Goal: Task Accomplishment & Management: Complete application form

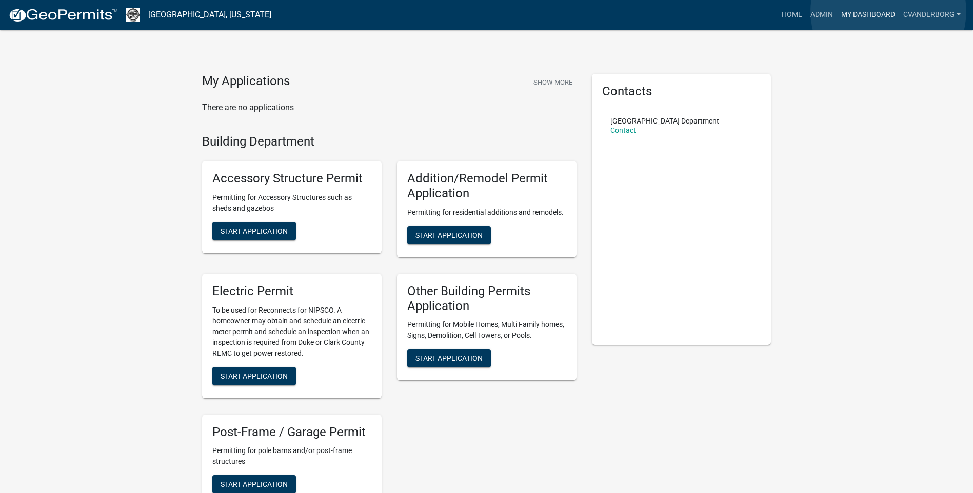
click at [888, 11] on link "My Dashboard" at bounding box center [868, 14] width 62 height 19
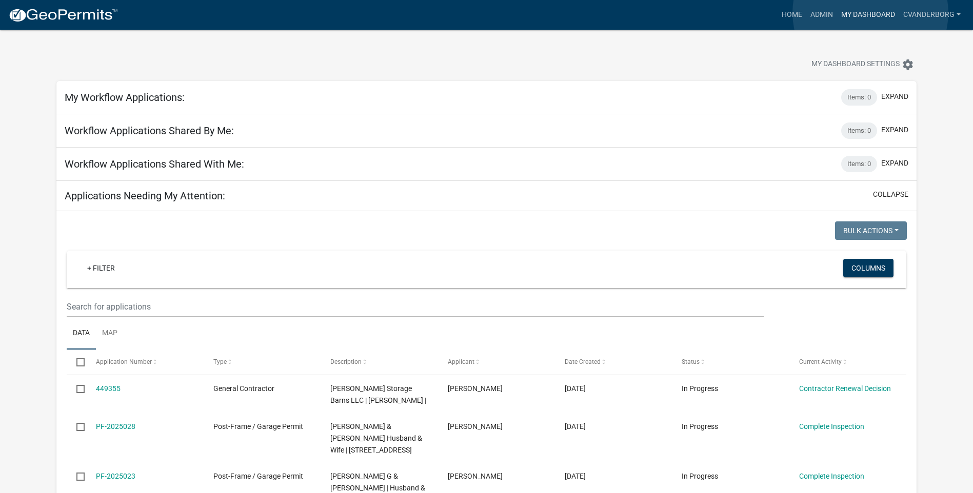
click at [870, 13] on link "My Dashboard" at bounding box center [868, 14] width 62 height 19
click at [791, 11] on link "Home" at bounding box center [791, 14] width 29 height 19
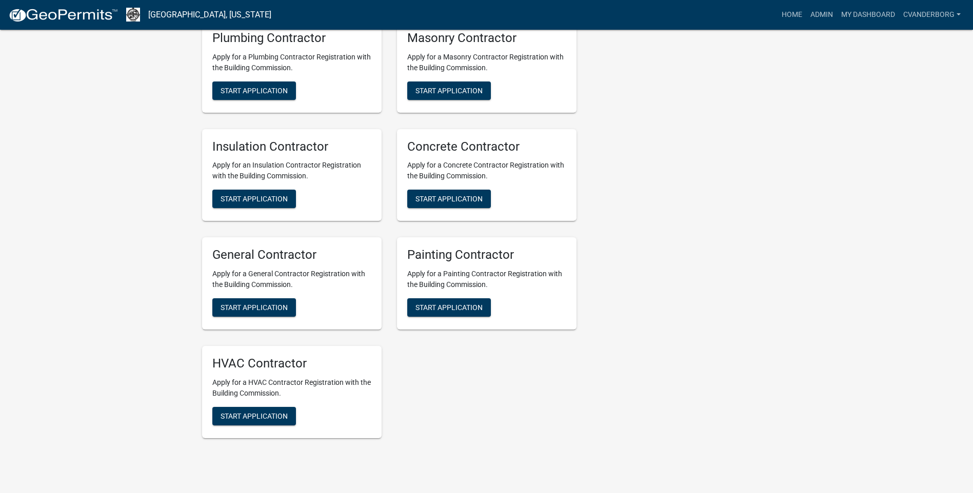
scroll to position [733, 0]
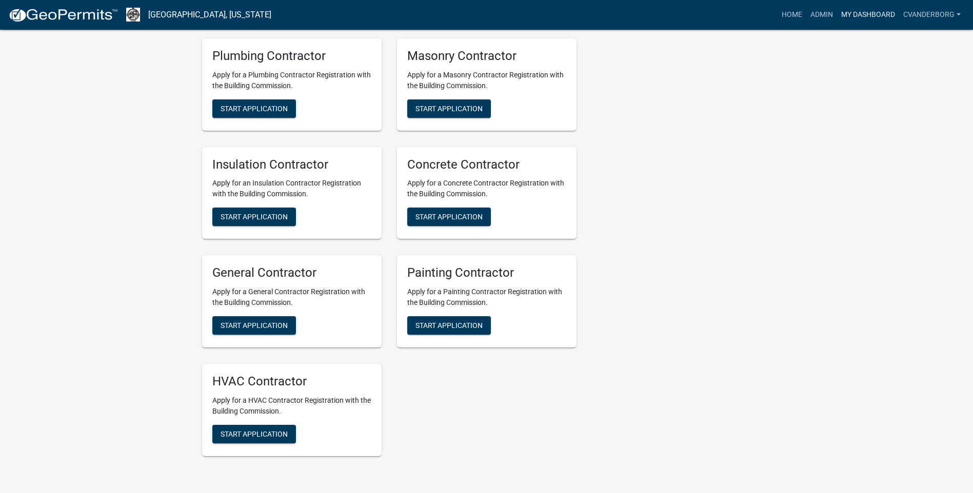
click at [870, 15] on link "My Dashboard" at bounding box center [868, 14] width 62 height 19
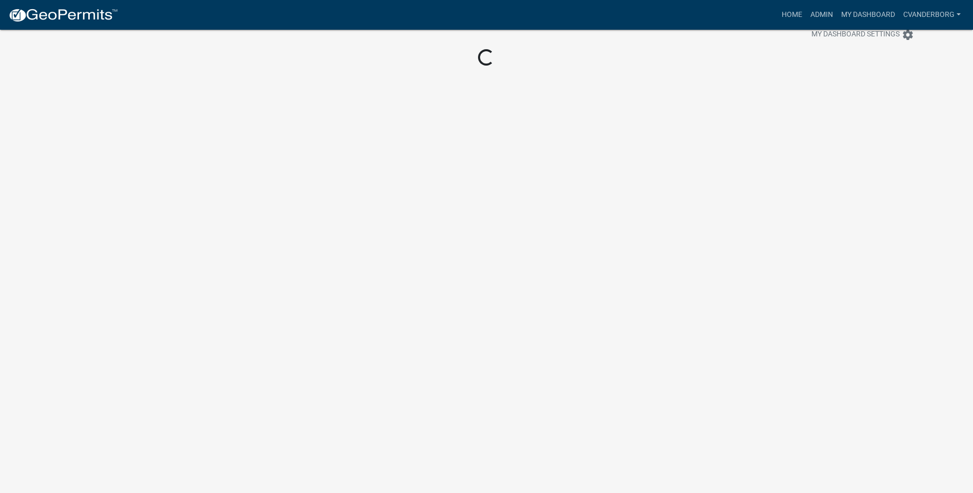
scroll to position [30, 0]
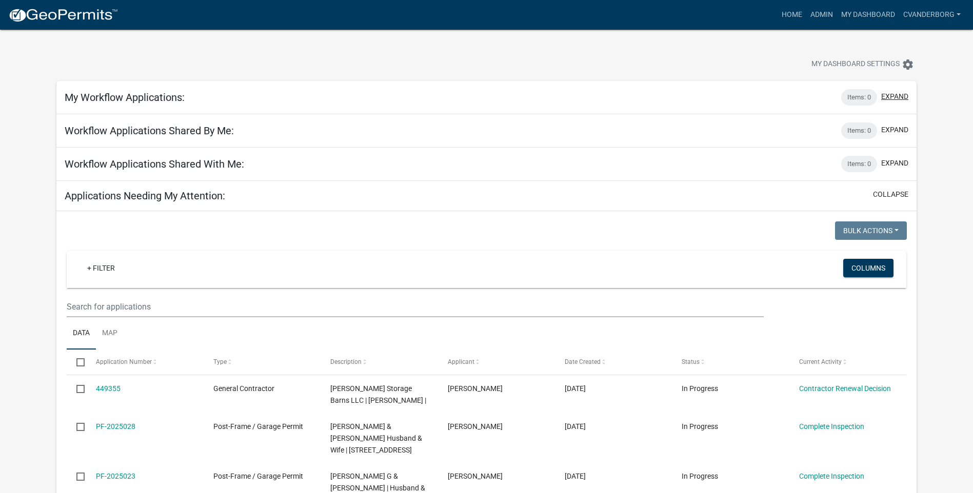
click at [901, 95] on button "expand" at bounding box center [894, 96] width 27 height 11
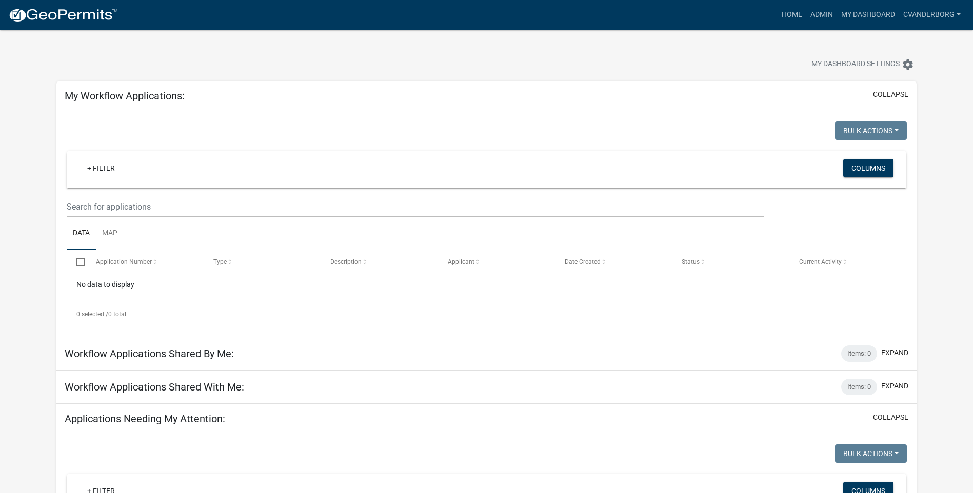
click at [899, 354] on button "expand" at bounding box center [894, 353] width 27 height 11
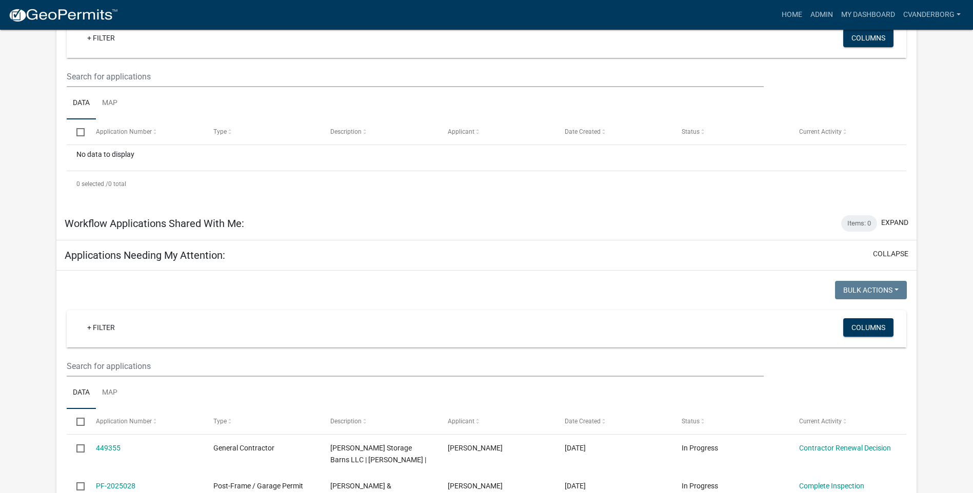
scroll to position [513, 0]
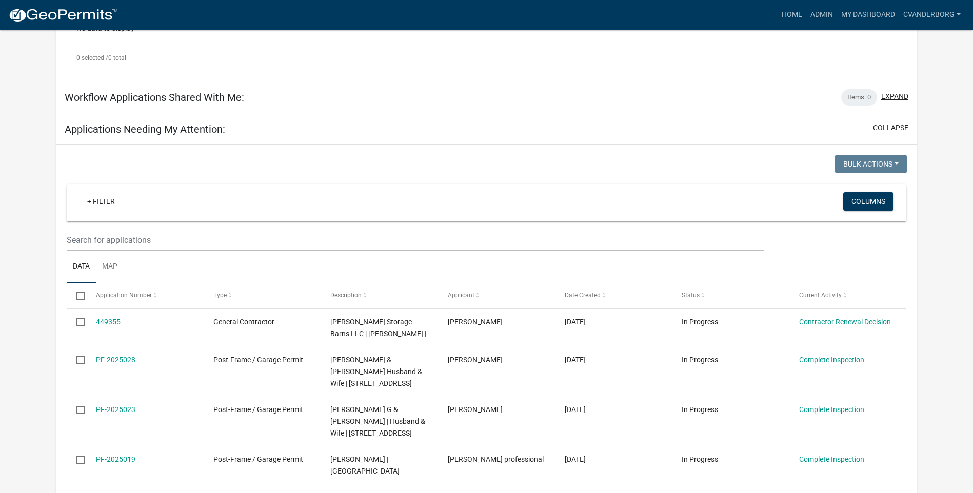
click at [894, 97] on button "expand" at bounding box center [894, 96] width 27 height 11
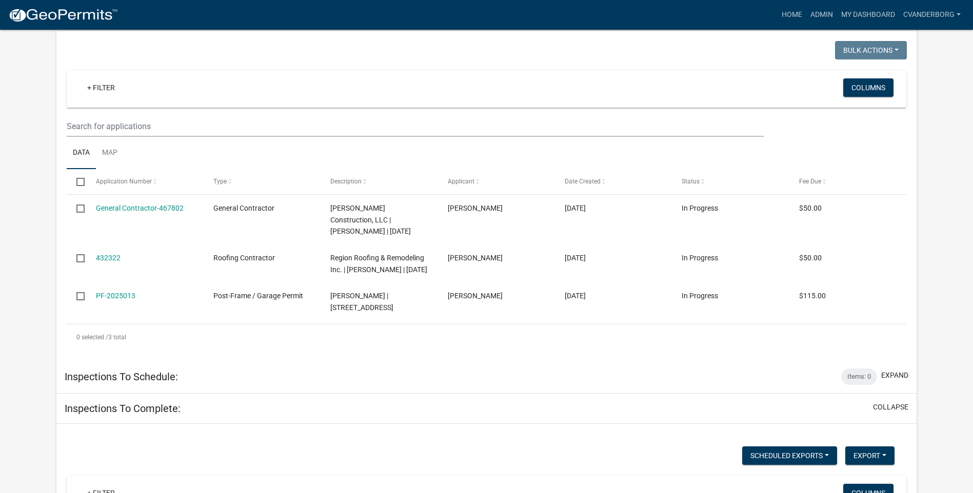
scroll to position [1794, 0]
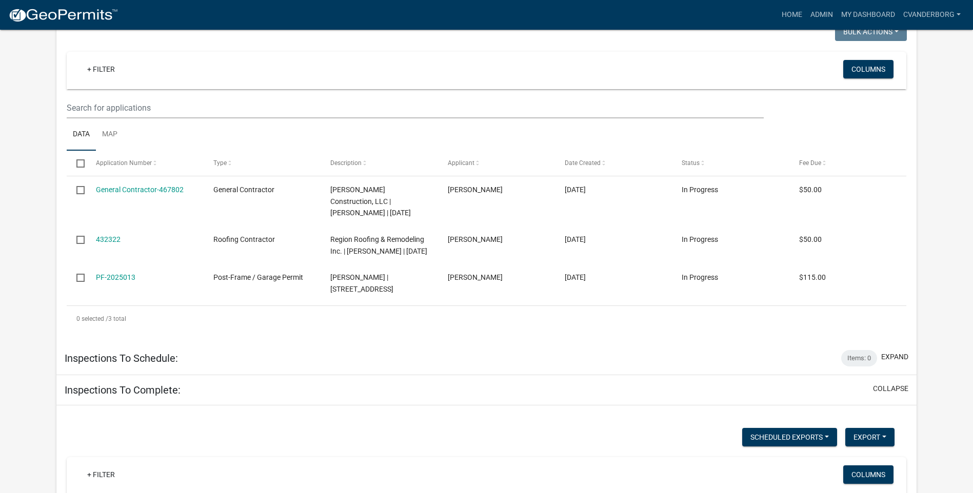
click at [832, 375] on div "Inspections To Complete: collapse" at bounding box center [486, 390] width 860 height 30
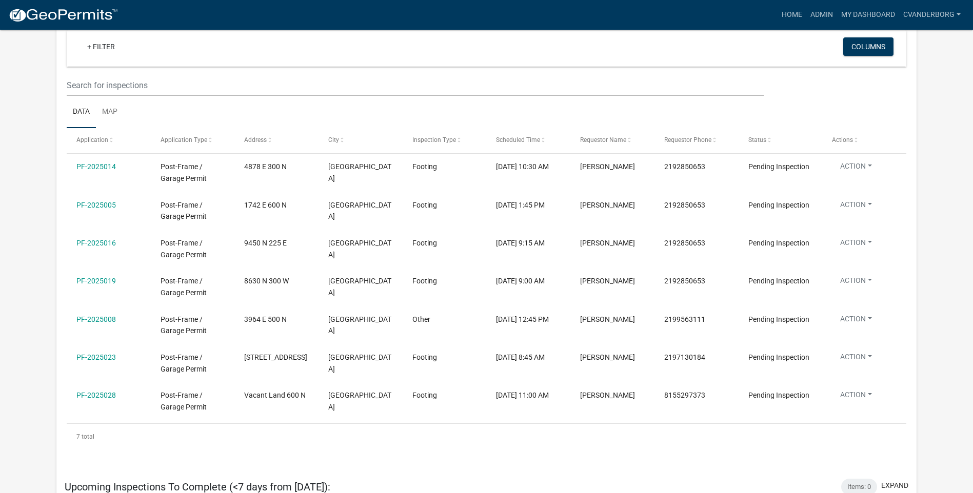
scroll to position [2205, 0]
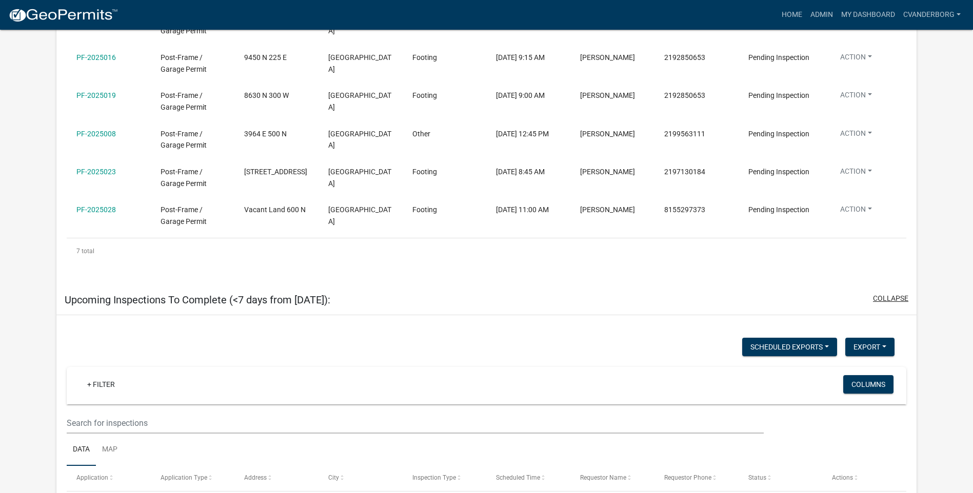
scroll to position [2461, 0]
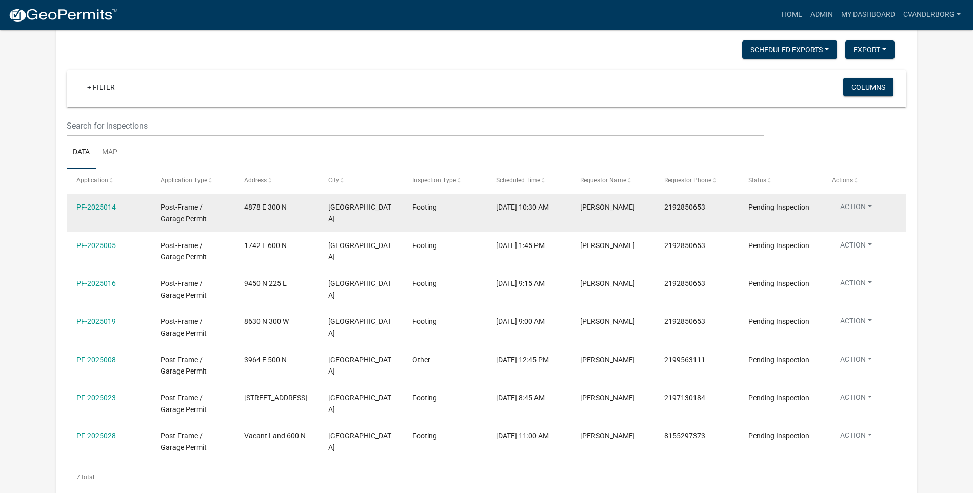
scroll to position [2102, 0]
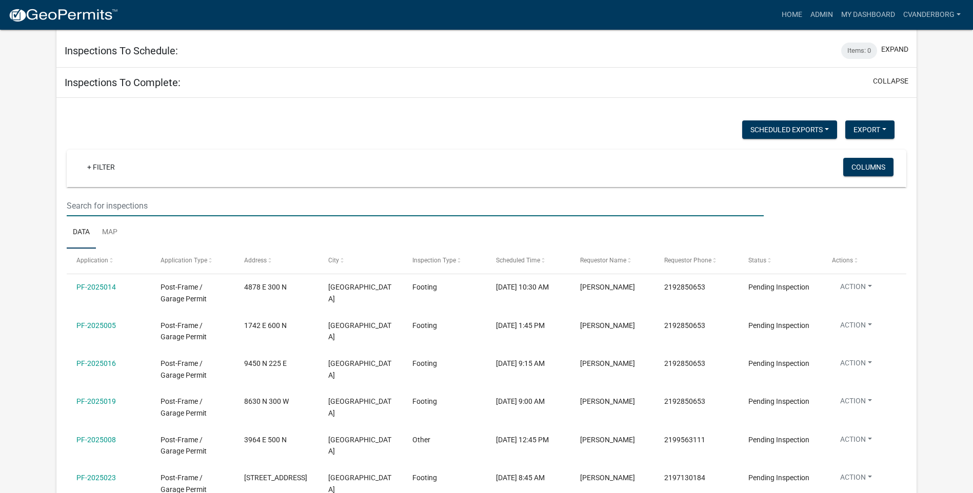
click at [110, 195] on input "text" at bounding box center [415, 205] width 697 height 21
type input "3449"
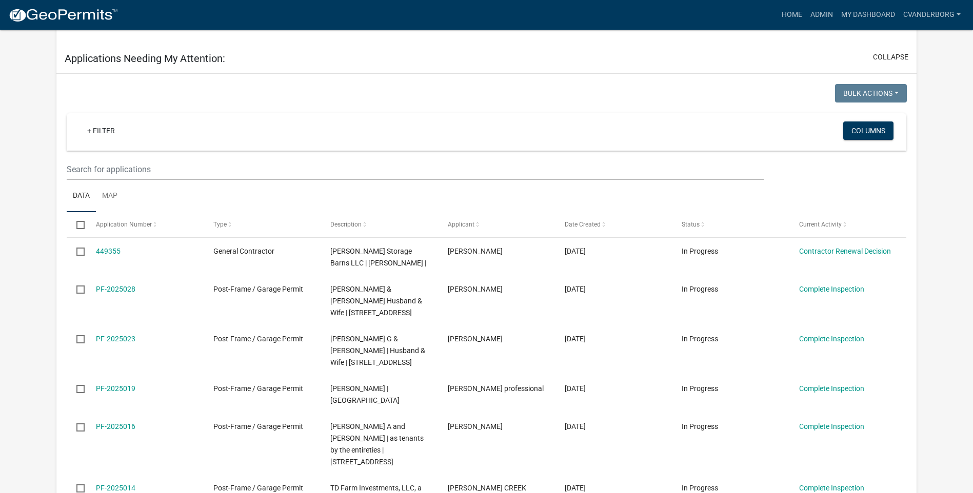
scroll to position [729, 0]
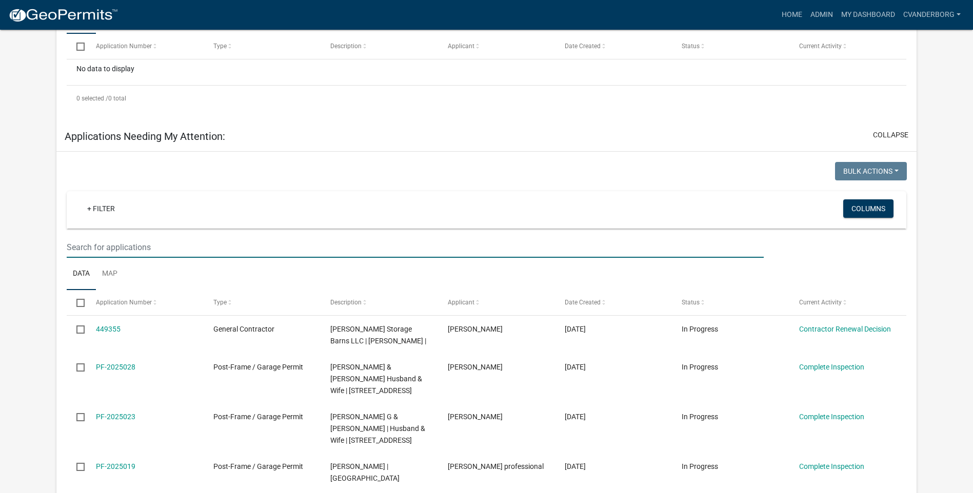
click at [104, 247] on input "text" at bounding box center [415, 247] width 697 height 21
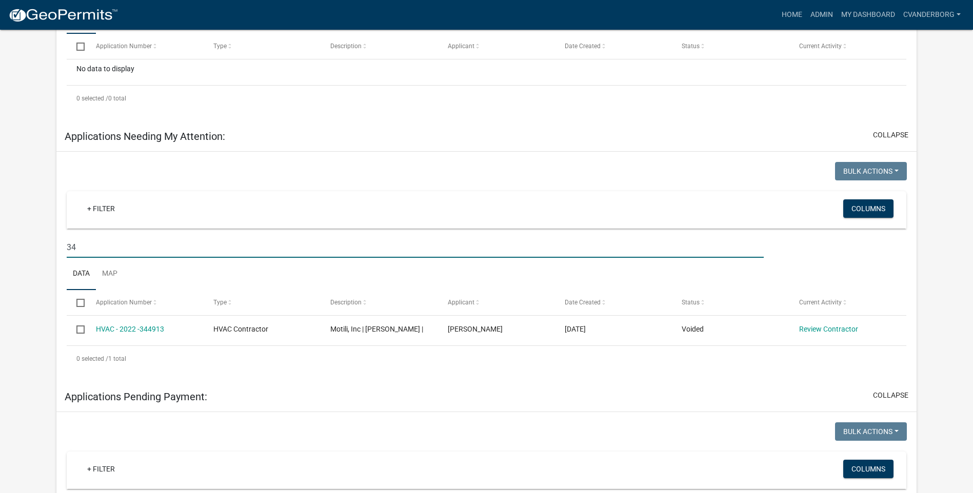
type input "3"
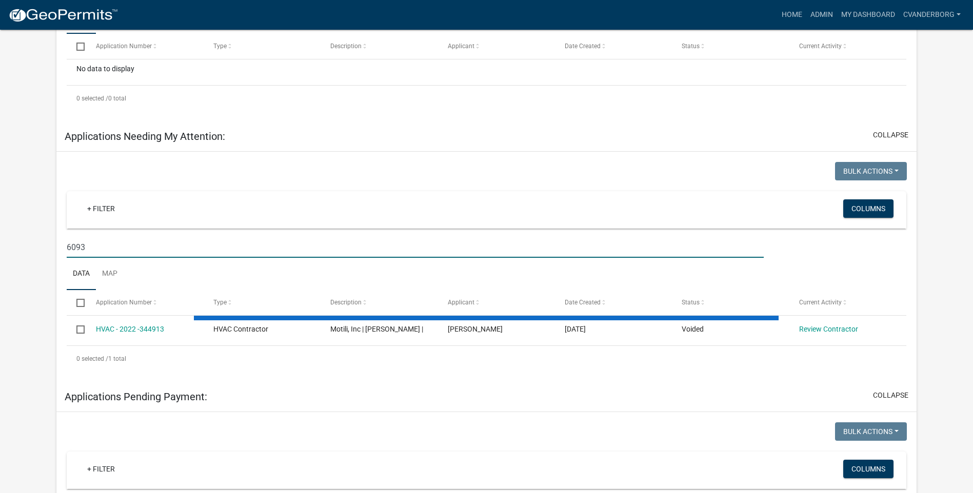
type input "6093"
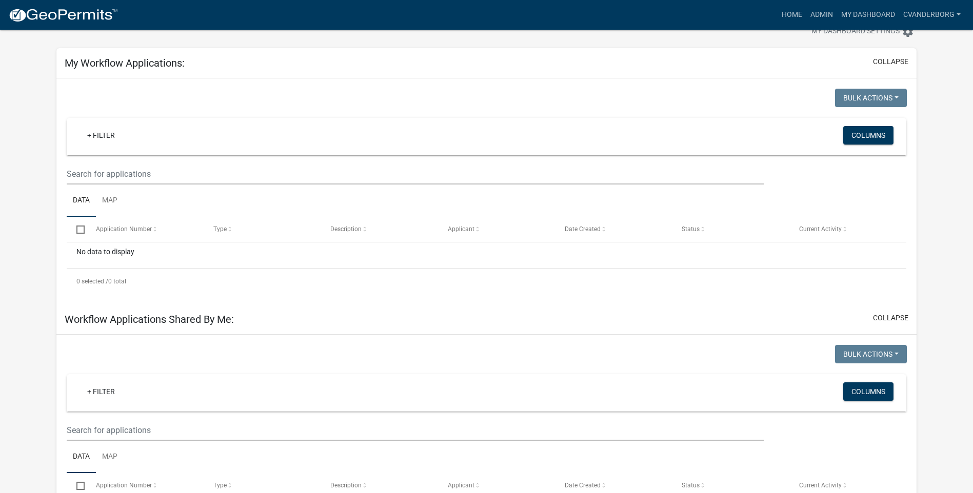
scroll to position [51, 0]
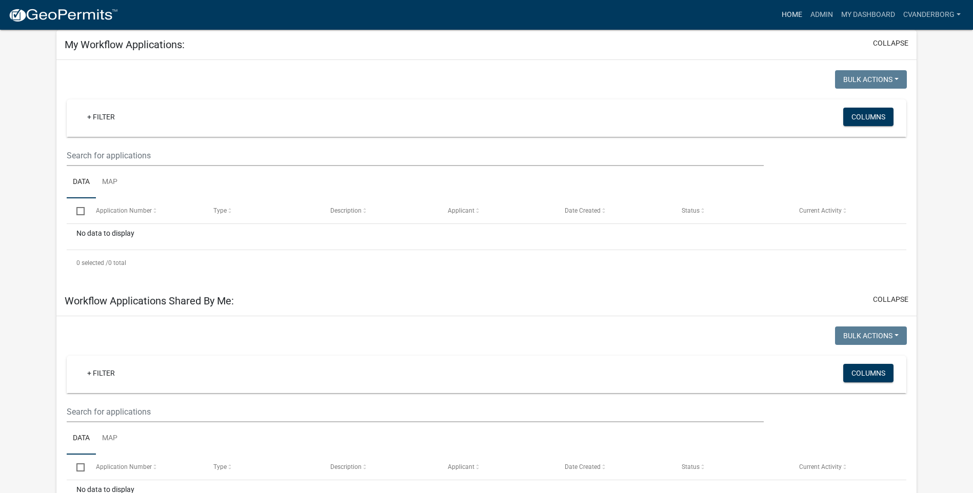
click at [795, 12] on link "Home" at bounding box center [791, 14] width 29 height 19
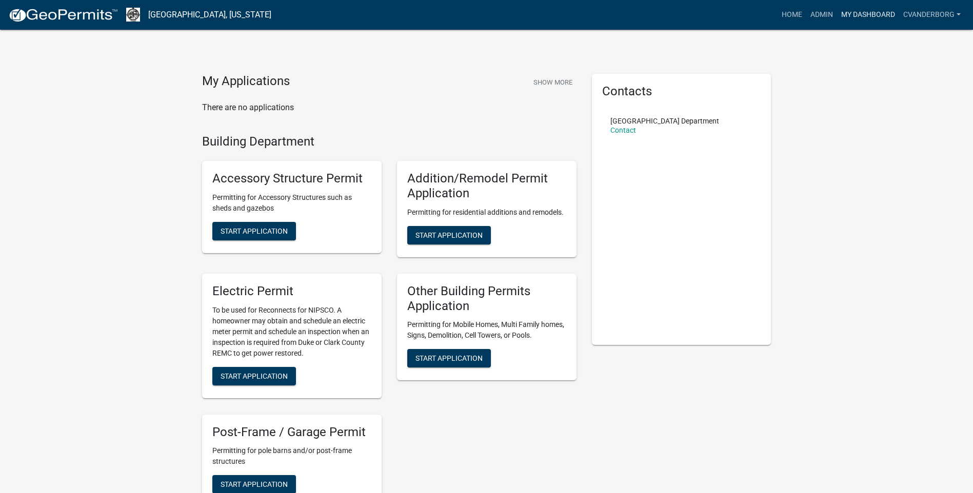
click at [870, 18] on link "My Dashboard" at bounding box center [868, 14] width 62 height 19
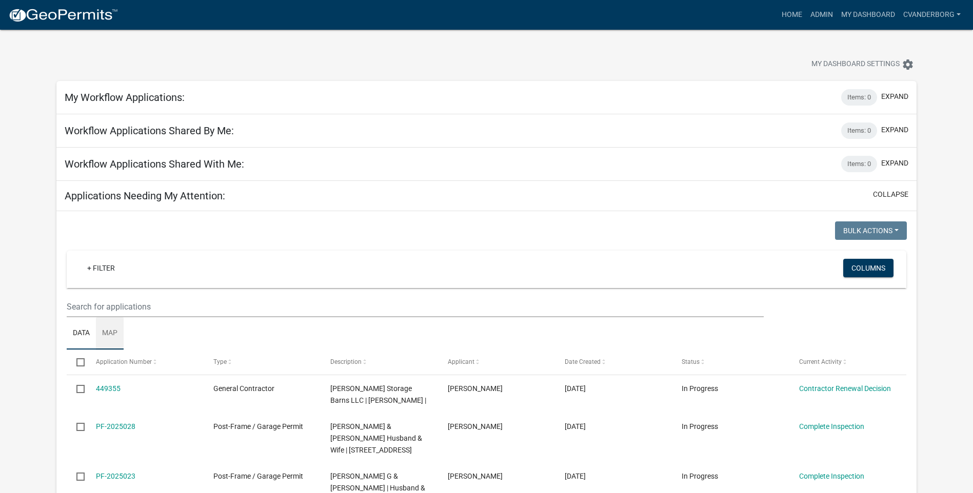
click at [110, 331] on link "Map" at bounding box center [110, 333] width 28 height 33
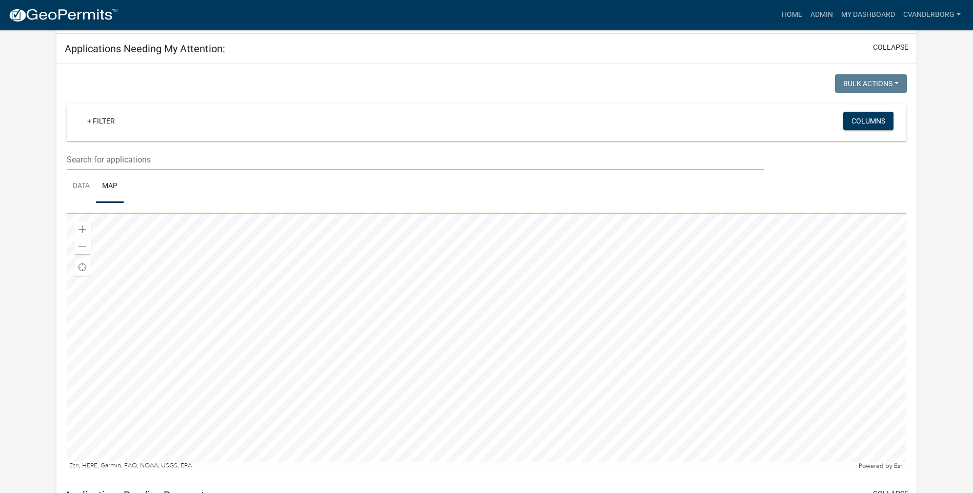
scroll to position [154, 0]
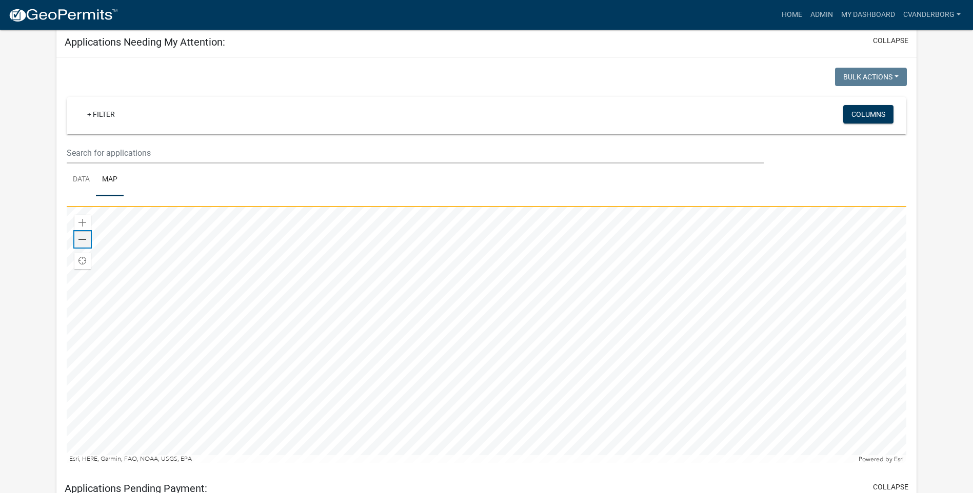
click at [80, 237] on span at bounding box center [82, 240] width 8 height 8
click at [81, 225] on span at bounding box center [82, 223] width 8 height 8
click at [82, 223] on span at bounding box center [82, 223] width 8 height 8
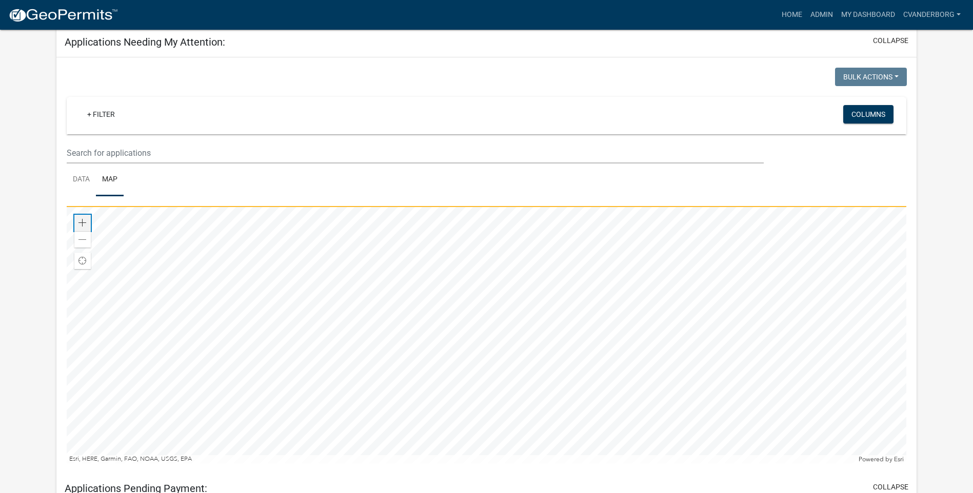
click at [82, 223] on span at bounding box center [82, 223] width 8 height 8
click at [67, 387] on div at bounding box center [486, 335] width 839 height 256
click at [277, 463] on div at bounding box center [486, 335] width 839 height 256
click at [431, 436] on div at bounding box center [486, 335] width 839 height 256
click at [585, 453] on div at bounding box center [486, 335] width 839 height 256
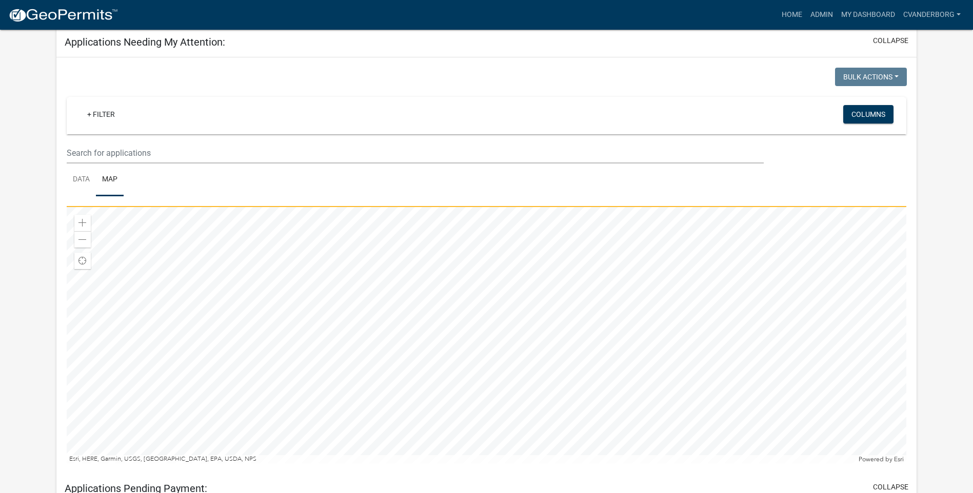
click at [525, 430] on div at bounding box center [486, 335] width 839 height 256
click at [480, 446] on div at bounding box center [486, 335] width 839 height 256
click at [466, 463] on div at bounding box center [486, 335] width 839 height 256
click at [431, 440] on div at bounding box center [486, 335] width 839 height 256
click at [418, 413] on div at bounding box center [486, 335] width 839 height 256
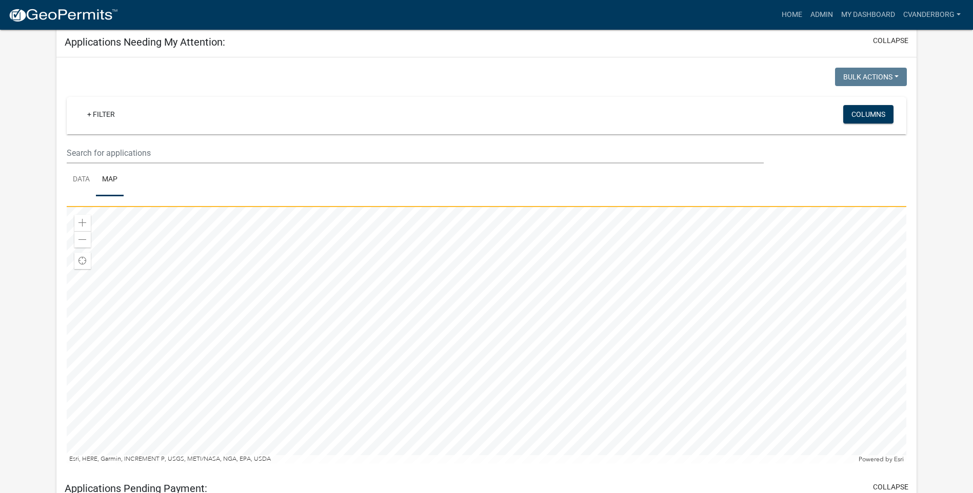
click at [459, 408] on div at bounding box center [486, 335] width 839 height 256
click at [366, 455] on div at bounding box center [486, 335] width 839 height 256
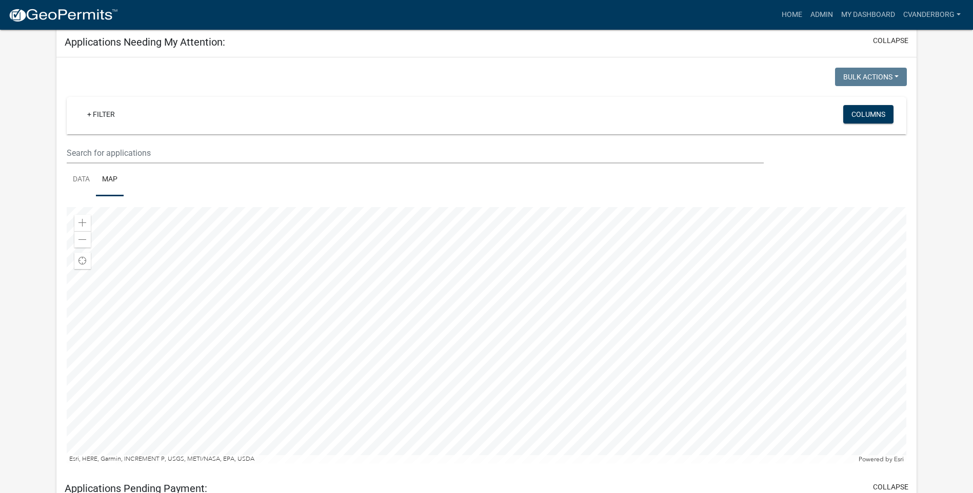
click at [377, 385] on div at bounding box center [486, 335] width 839 height 256
click at [276, 335] on div at bounding box center [486, 335] width 839 height 256
click at [465, 286] on div at bounding box center [486, 335] width 839 height 256
click at [782, 17] on link "Home" at bounding box center [791, 14] width 29 height 19
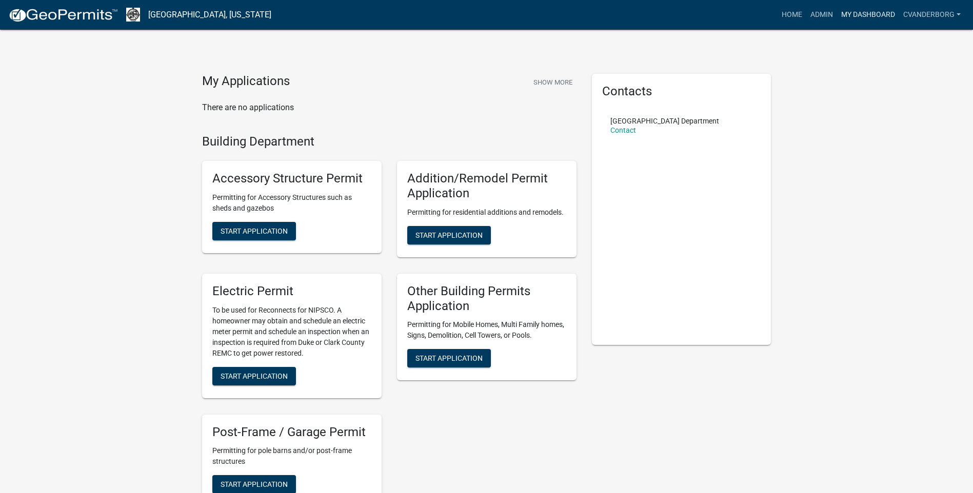
click at [881, 19] on link "My Dashboard" at bounding box center [868, 14] width 62 height 19
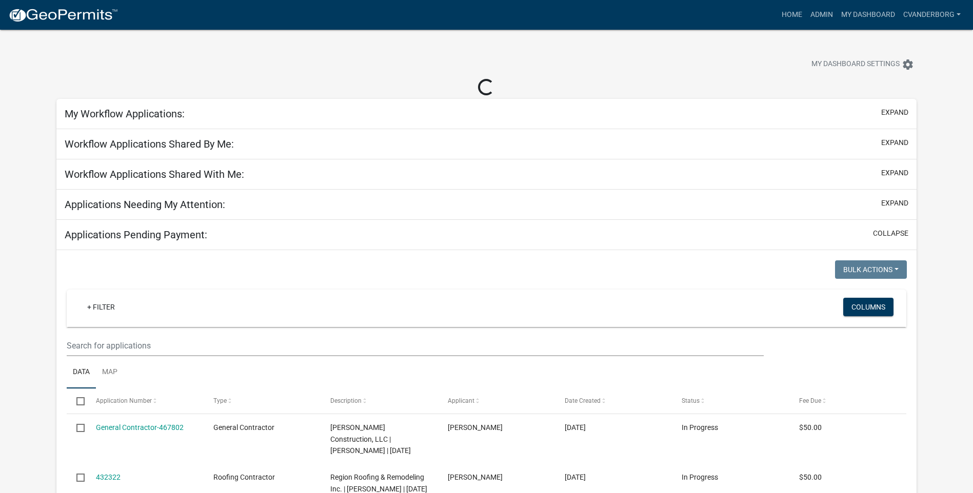
click at [178, 112] on h5 "My Workflow Applications:" at bounding box center [125, 114] width 120 height 12
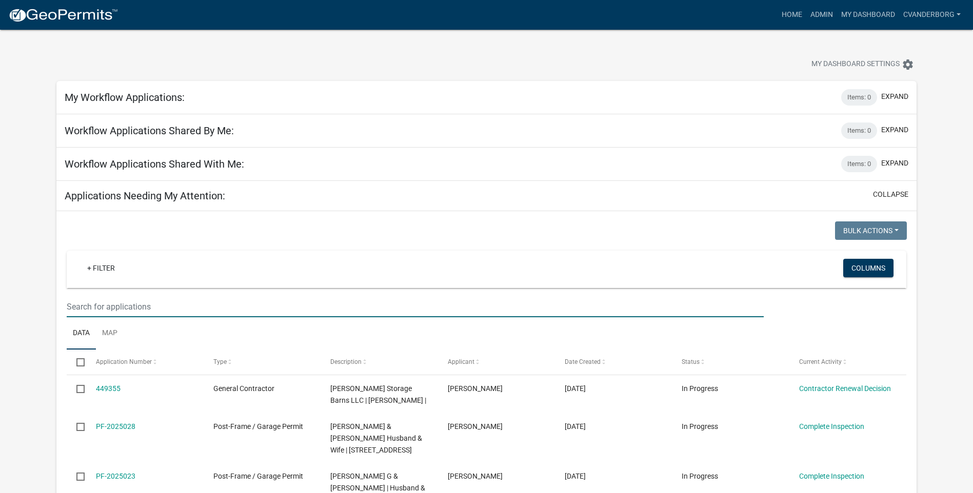
click at [105, 306] on input "text" at bounding box center [415, 306] width 697 height 21
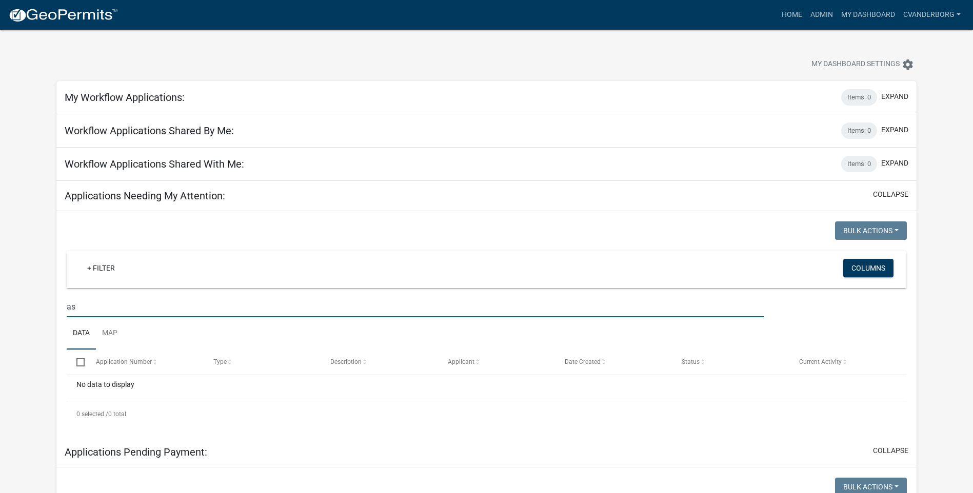
type input "a"
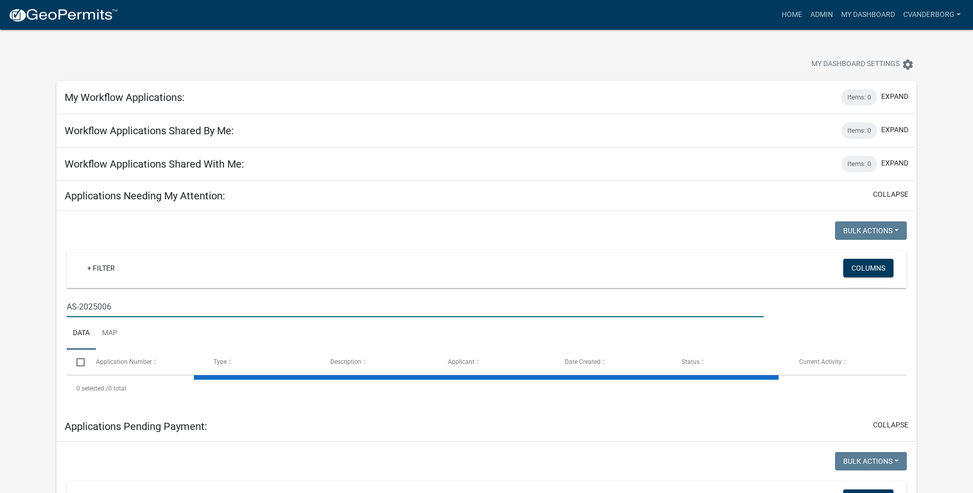
type input "AS-2025006"
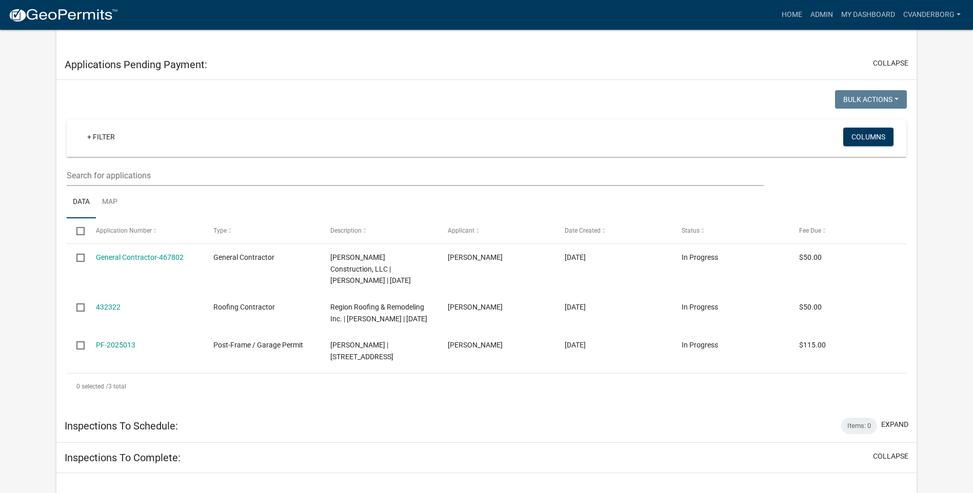
scroll to position [564, 0]
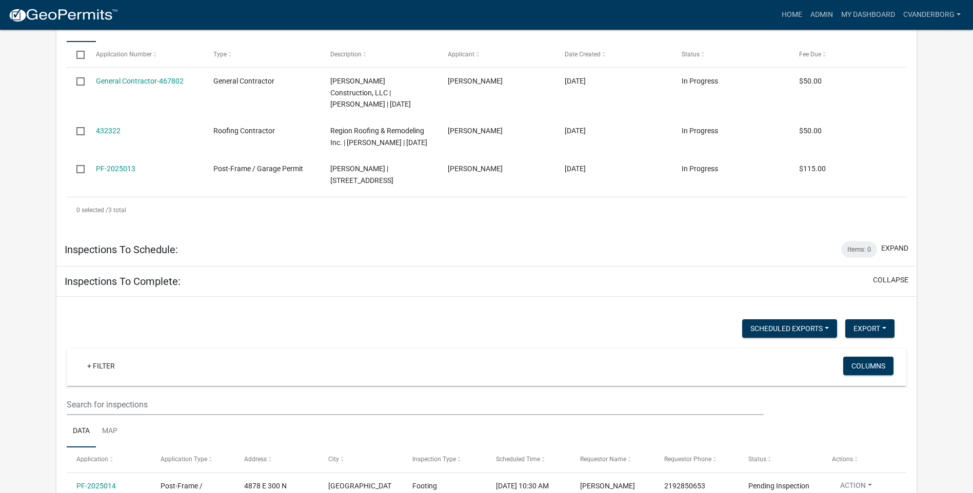
click at [126, 252] on h5 "Inspections To Schedule:" at bounding box center [121, 250] width 113 height 12
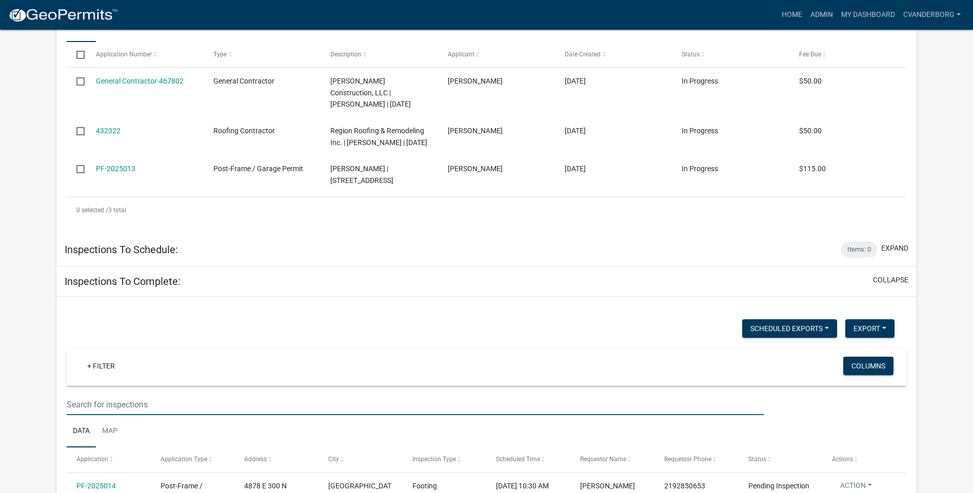
click at [131, 402] on input "text" at bounding box center [415, 404] width 697 height 21
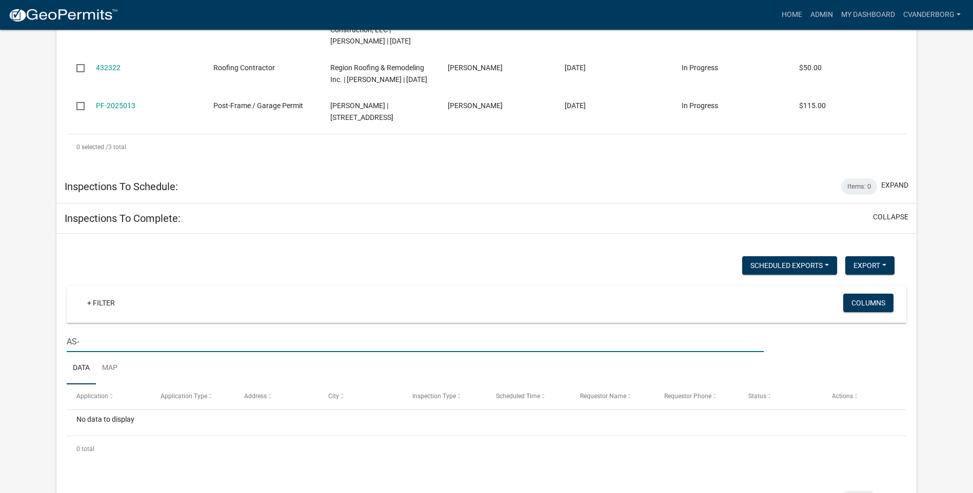
scroll to position [667, 0]
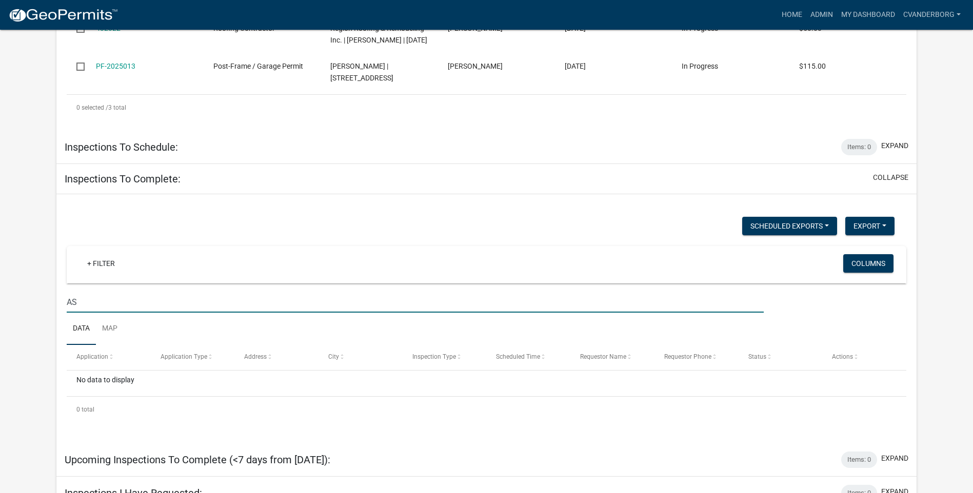
type input "A"
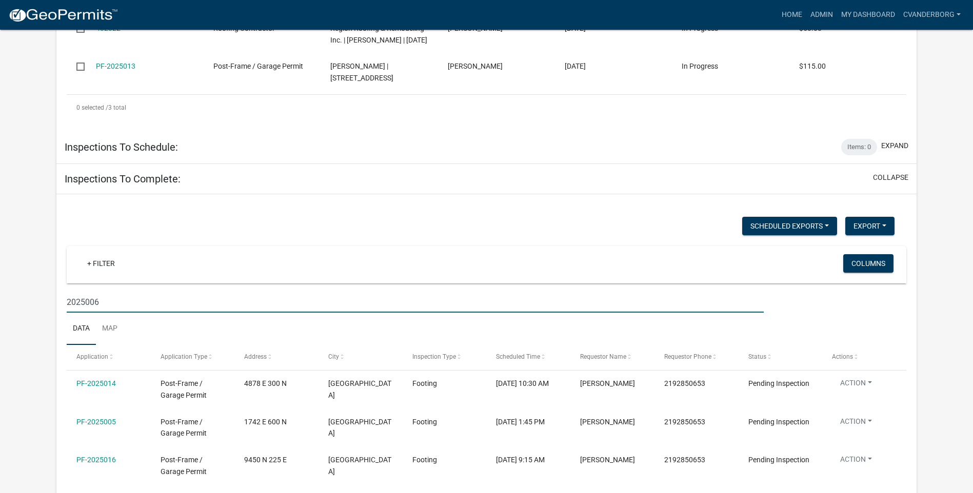
type input "2025006"
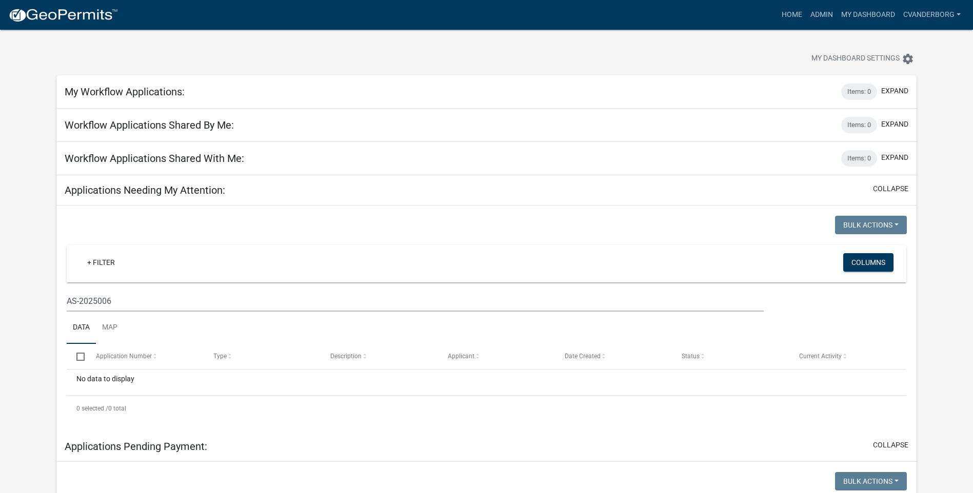
scroll to position [0, 0]
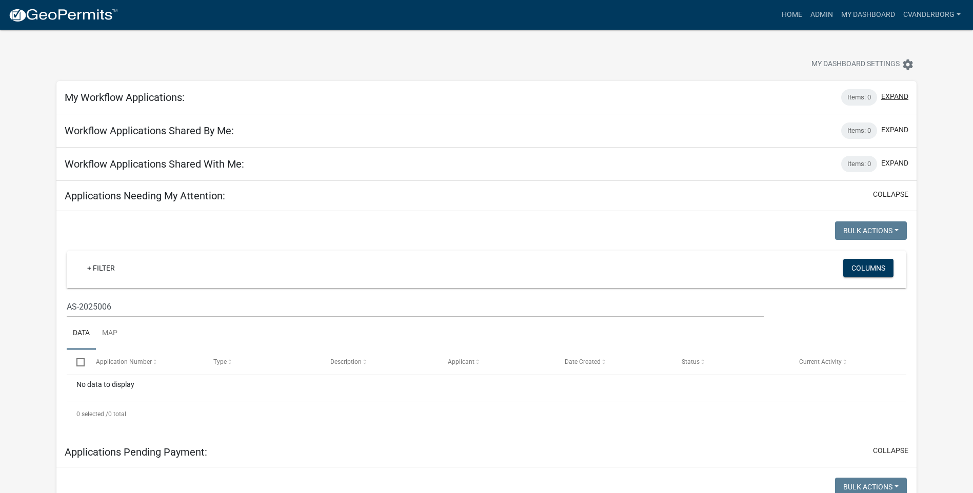
click at [896, 96] on button "expand" at bounding box center [894, 96] width 27 height 11
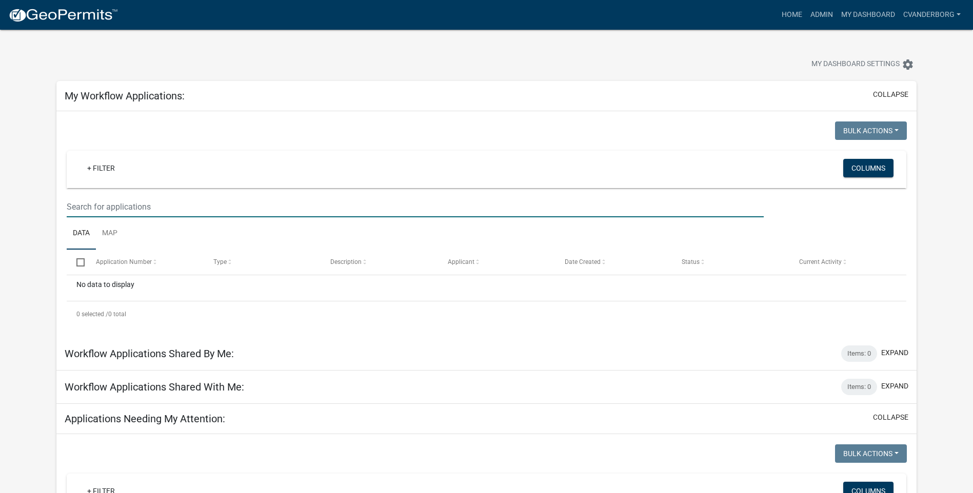
click at [89, 205] on input "text" at bounding box center [415, 206] width 697 height 21
type input "3449"
click at [894, 355] on button "expand" at bounding box center [894, 353] width 27 height 11
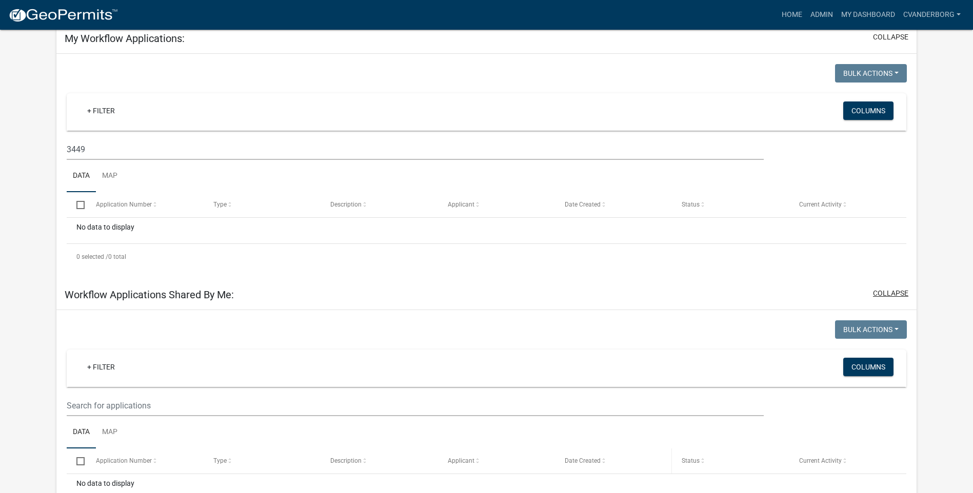
scroll to position [154, 0]
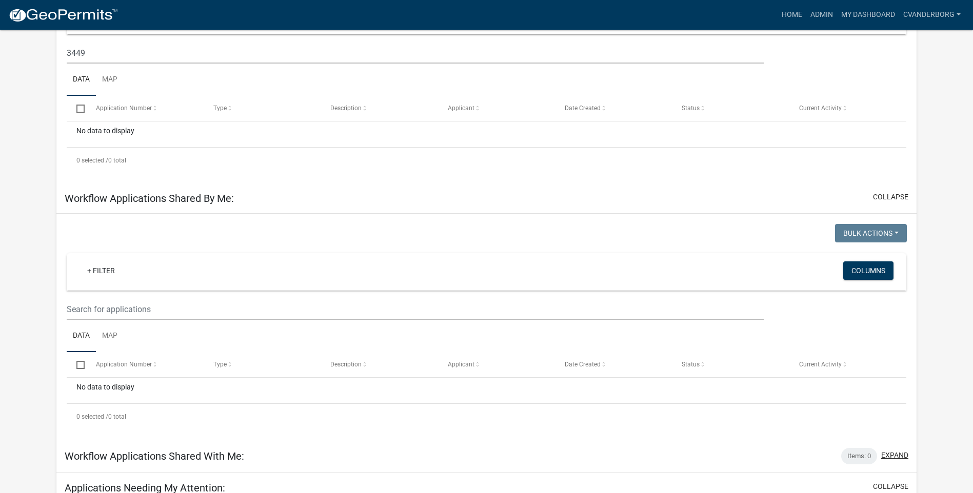
click at [897, 457] on button "expand" at bounding box center [894, 455] width 27 height 11
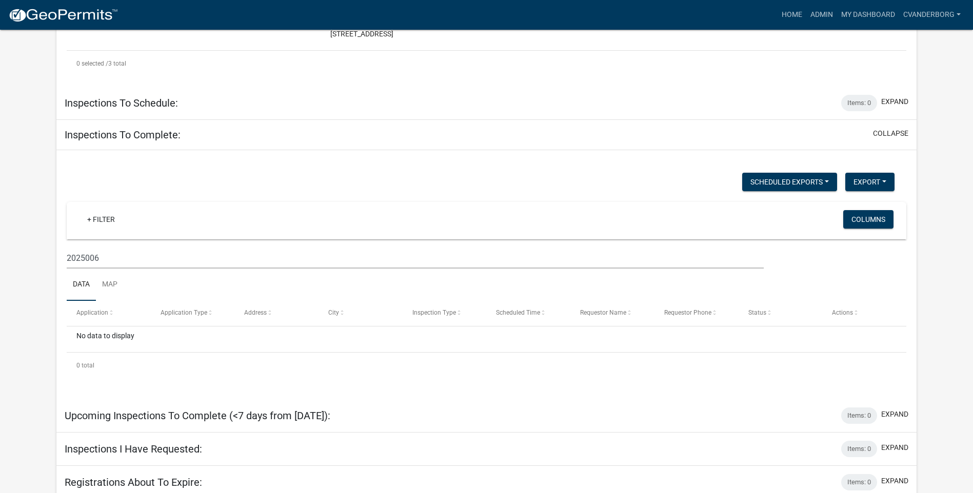
scroll to position [1368, 0]
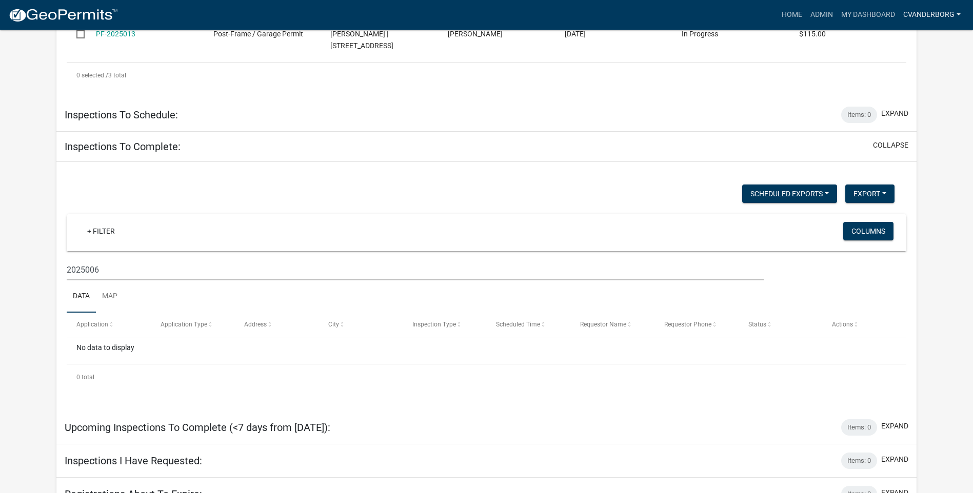
click at [926, 10] on link "cvanderborg" at bounding box center [932, 14] width 66 height 19
click at [905, 42] on link "Admin" at bounding box center [923, 42] width 82 height 25
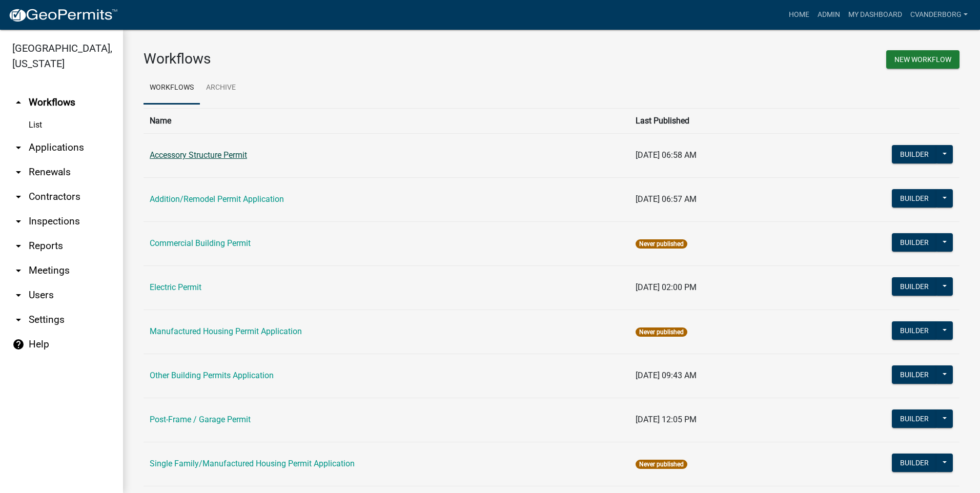
click at [229, 156] on link "Accessory Structure Permit" at bounding box center [198, 155] width 97 height 10
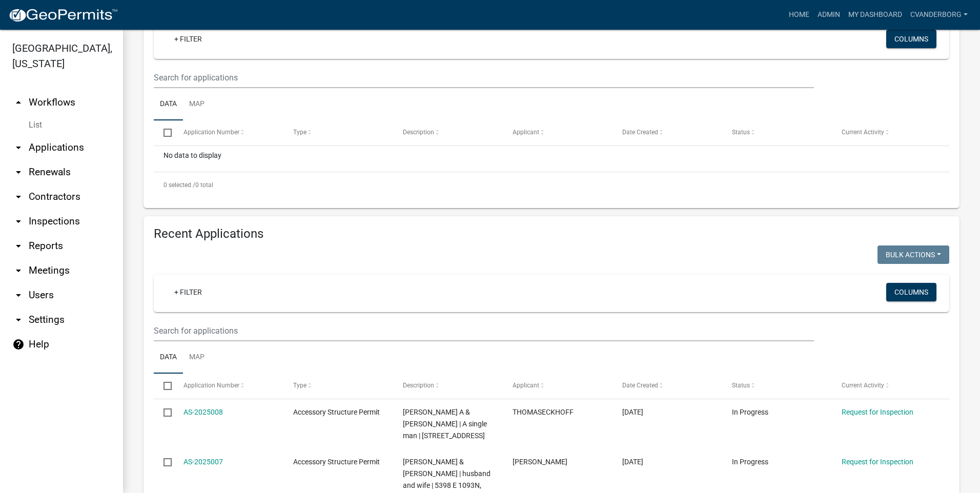
scroll to position [205, 0]
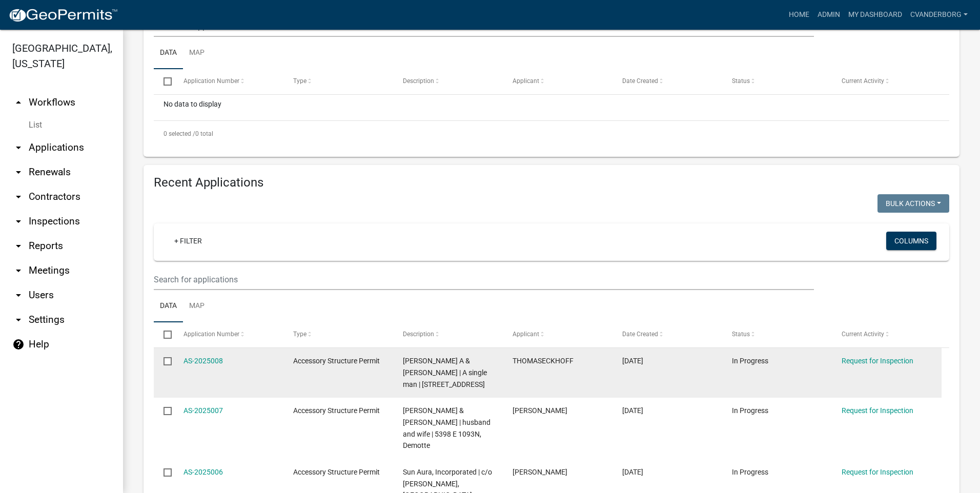
click at [166, 362] on input "checkbox" at bounding box center [167, 360] width 7 height 7
checkbox input "true"
click at [854, 363] on link "Request for Inspection" at bounding box center [878, 361] width 72 height 8
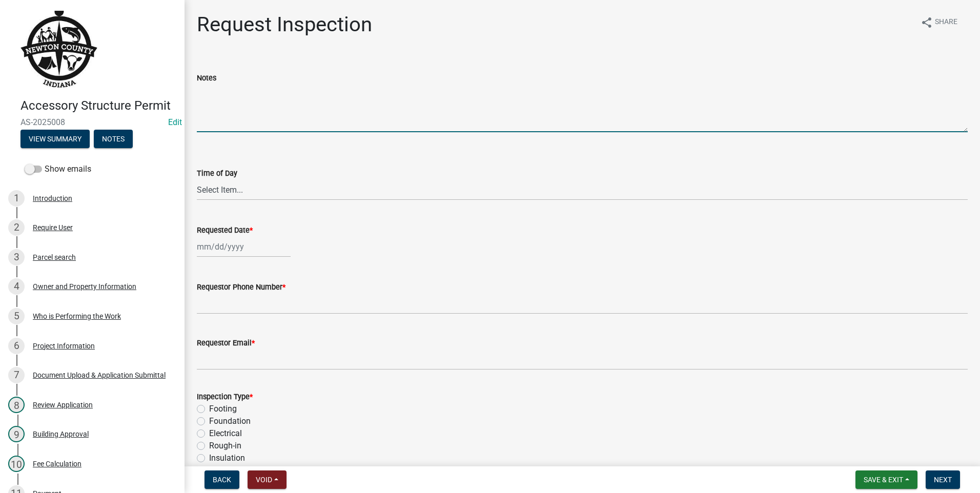
click at [255, 121] on textarea "Notes" at bounding box center [582, 108] width 771 height 48
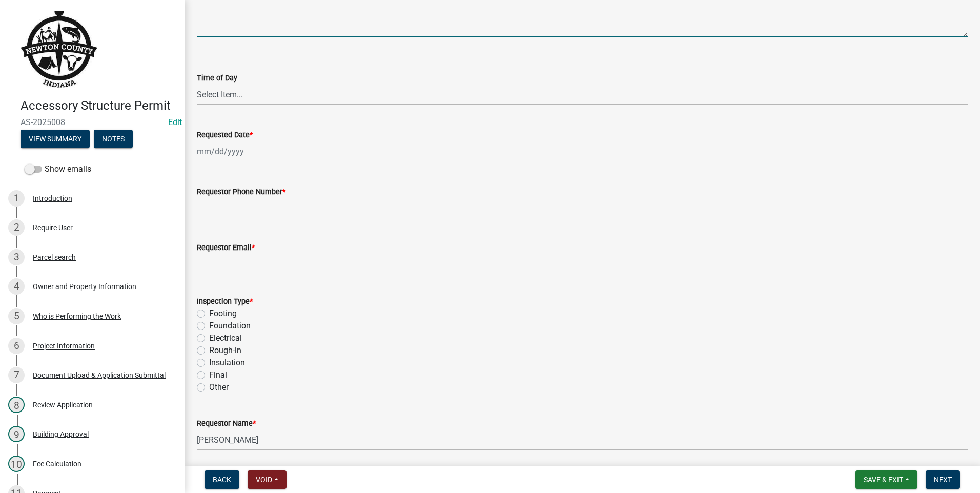
scroll to position [80, 0]
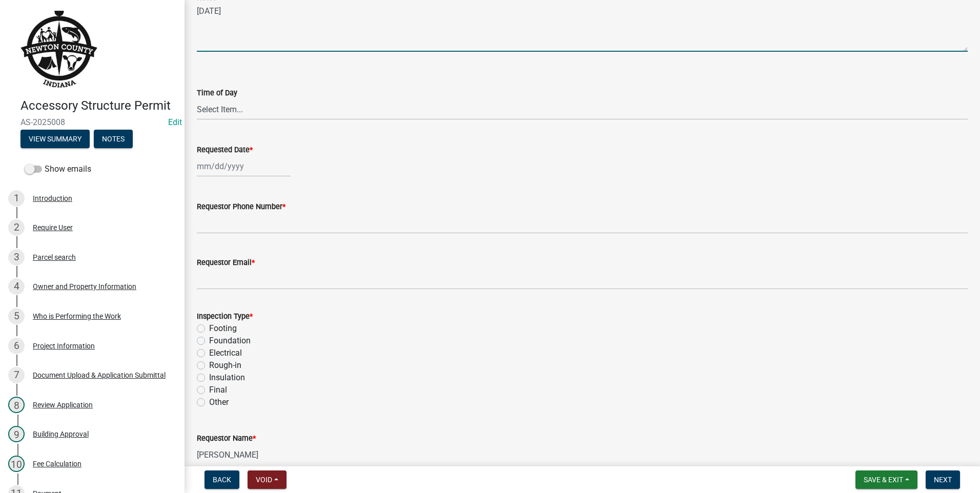
type textarea "[DATE]"
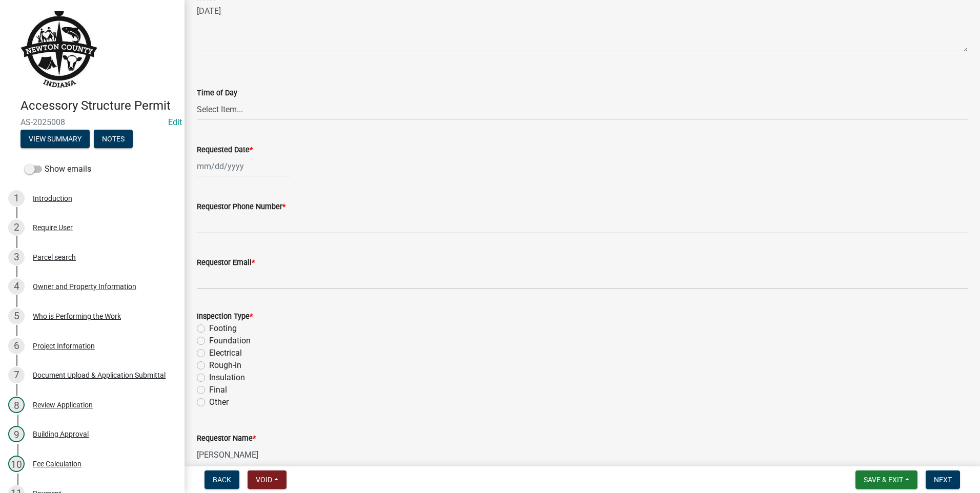
click at [209, 389] on label "Final" at bounding box center [218, 390] width 18 height 12
click at [209, 389] on input "Final" at bounding box center [212, 387] width 7 height 7
radio input "true"
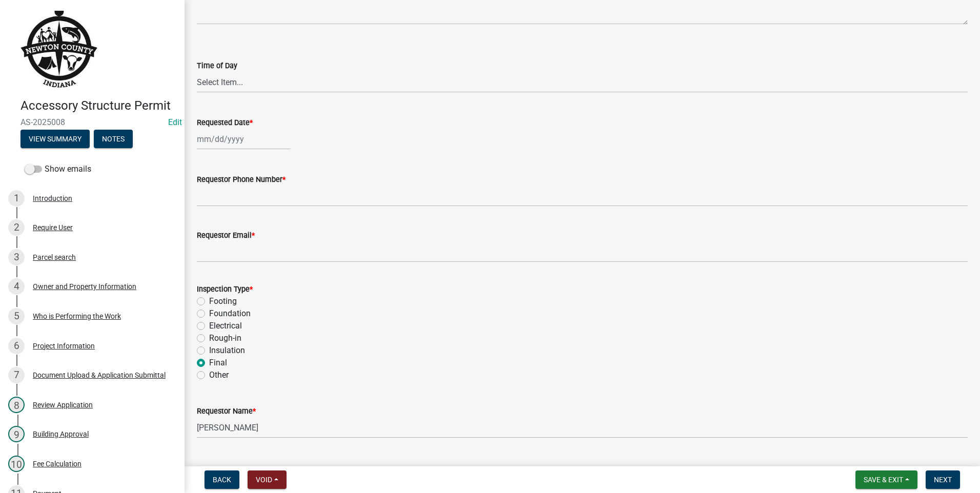
scroll to position [132, 0]
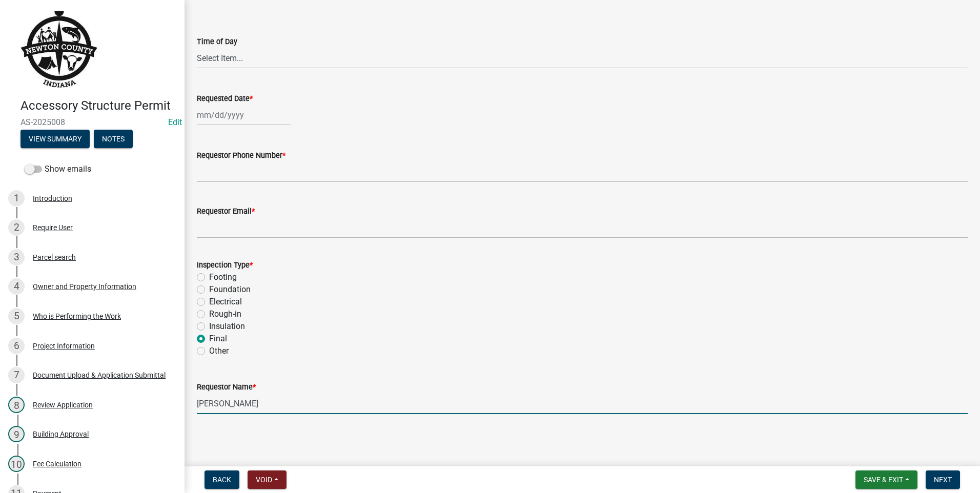
click at [271, 404] on input "[PERSON_NAME]" at bounding box center [582, 403] width 771 height 21
type input "K"
type input "[PERSON_NAME]"
click at [941, 479] on span "Next" at bounding box center [943, 480] width 18 height 8
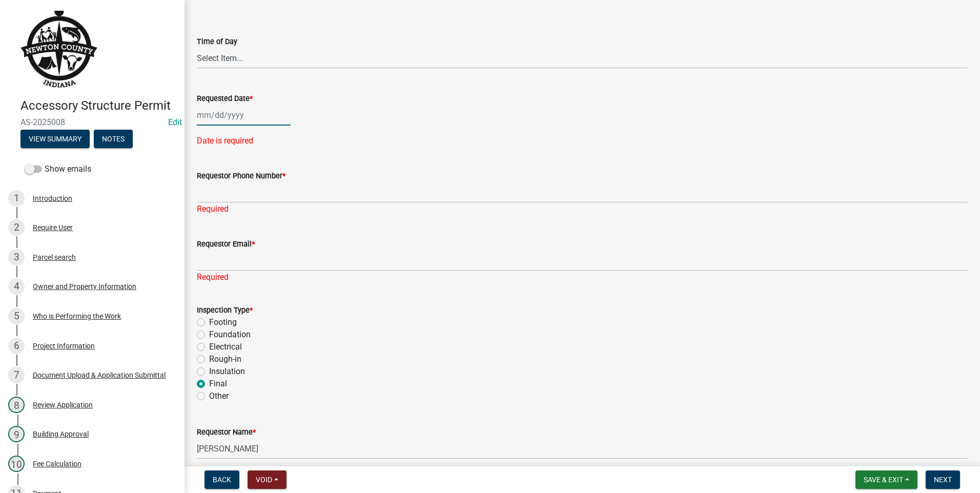
click at [223, 116] on div at bounding box center [244, 115] width 94 height 21
select select "8"
select select "2025"
click at [276, 218] on div "22" at bounding box center [273, 219] width 16 height 16
type input "[DATE]"
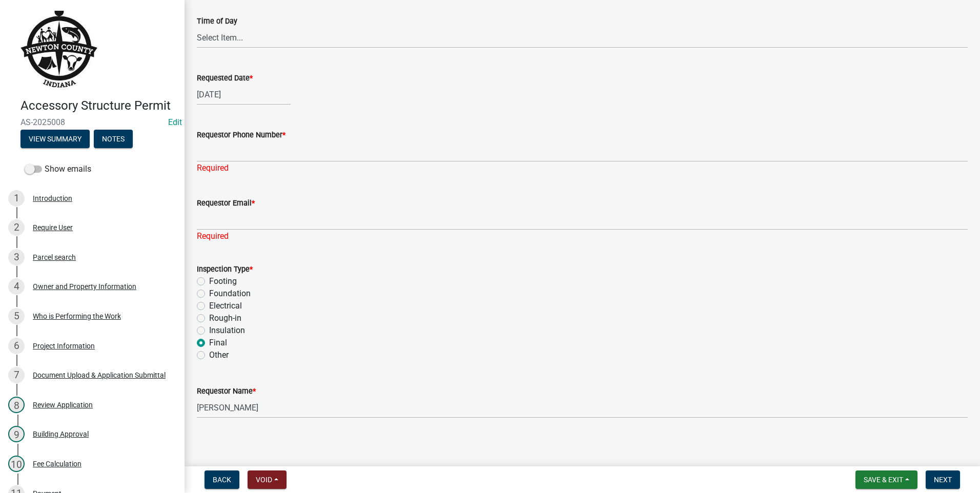
scroll to position [156, 0]
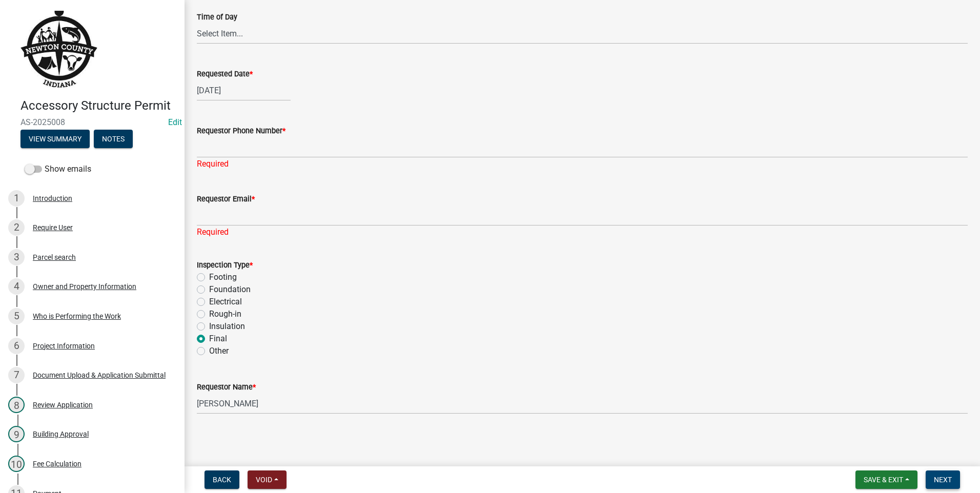
click at [939, 477] on span "Next" at bounding box center [943, 480] width 18 height 8
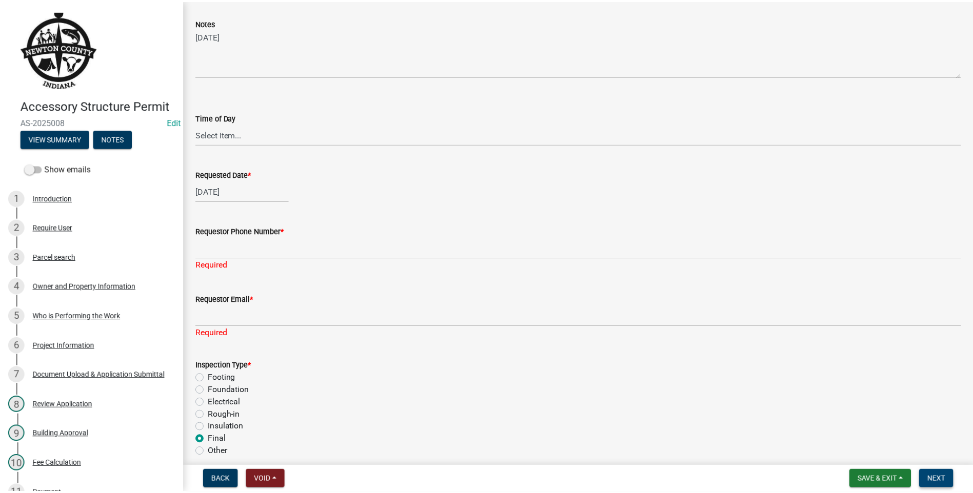
scroll to position [0, 0]
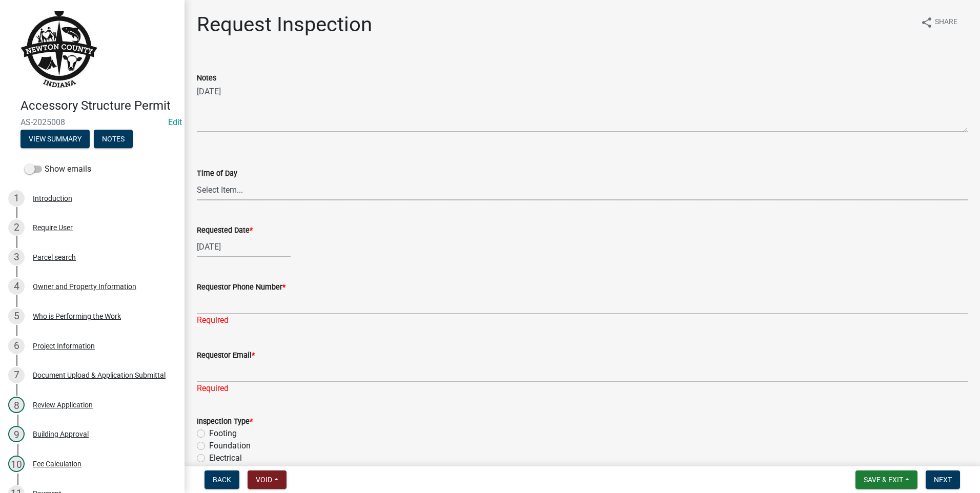
click at [220, 190] on select "Select Item... AM PM" at bounding box center [582, 189] width 771 height 21
click at [197, 179] on select "Select Item... AM PM" at bounding box center [582, 189] width 771 height 21
select select "8aacb760-3938-4776-aad4-75b78dc682eb"
click at [221, 477] on span "Back" at bounding box center [222, 480] width 18 height 8
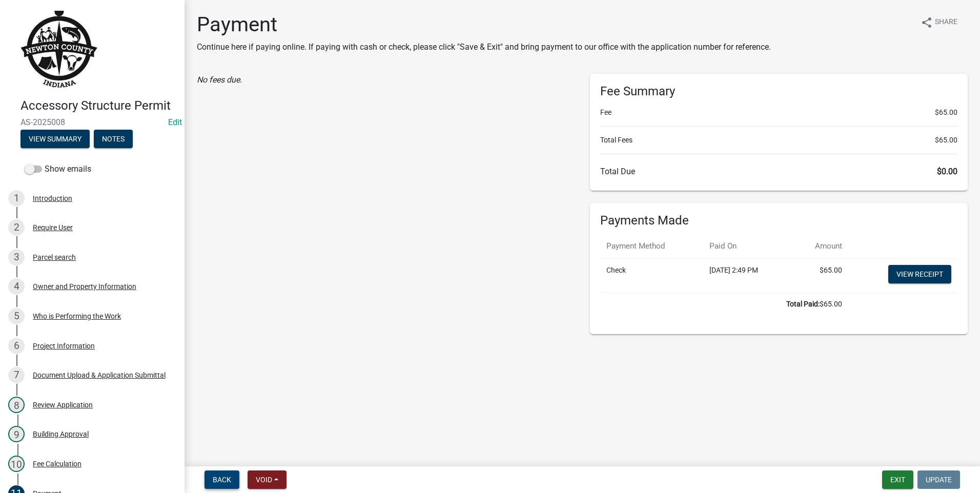
click at [231, 483] on button "Back" at bounding box center [222, 480] width 35 height 18
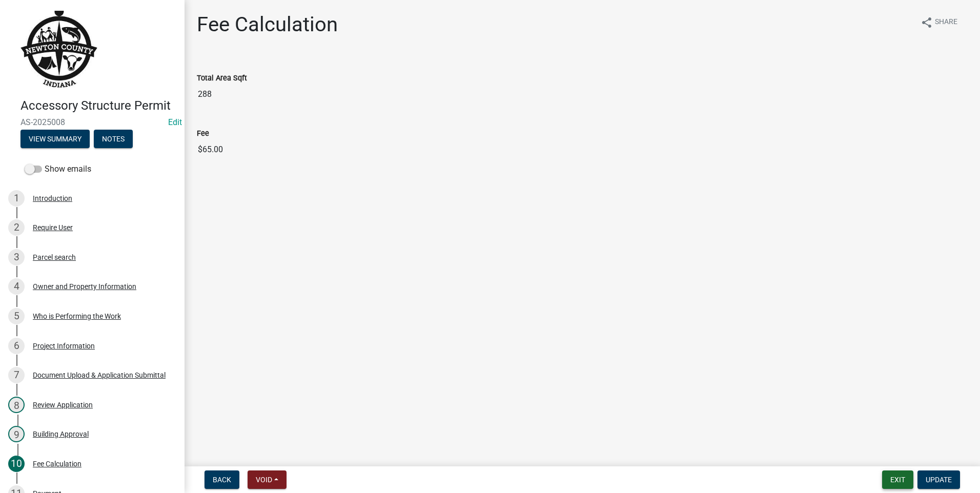
click at [895, 479] on button "Exit" at bounding box center [897, 480] width 31 height 18
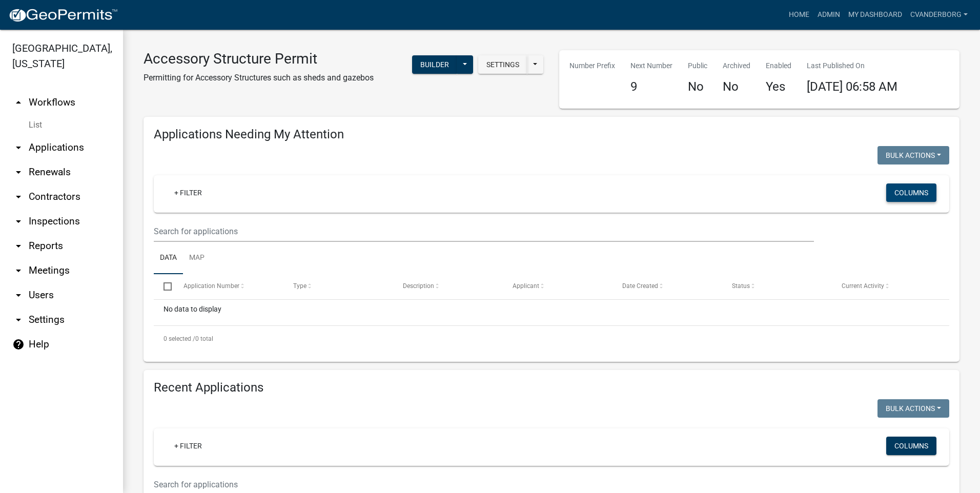
click at [896, 187] on button "Columns" at bounding box center [911, 193] width 50 height 18
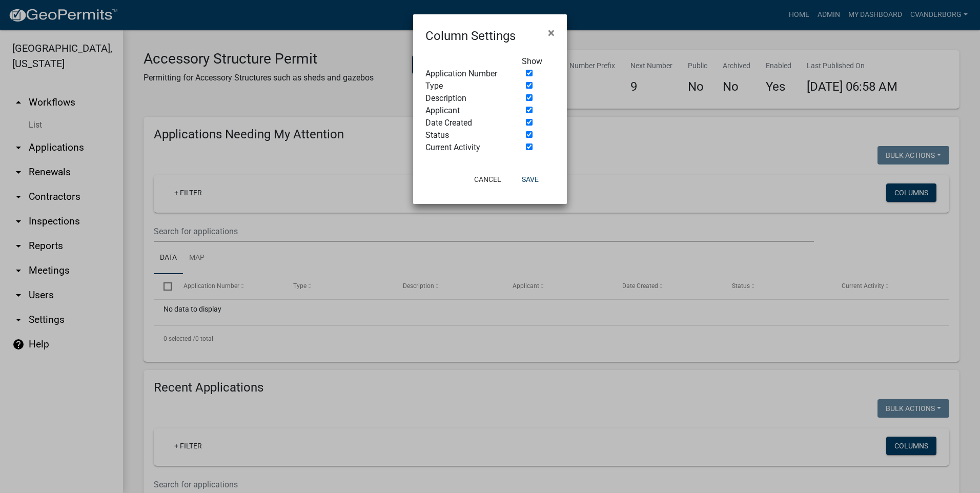
drag, startPoint x: 895, startPoint y: 188, endPoint x: 887, endPoint y: 190, distance: 7.8
click at [895, 188] on ngb-modal-window "Column Settings × Show Application Number Type Description Applicant Date Creat…" at bounding box center [490, 246] width 980 height 493
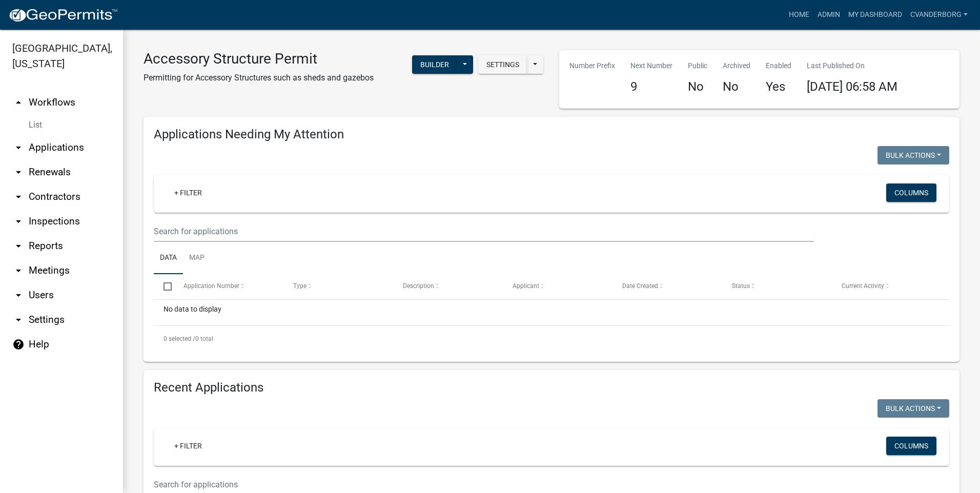
click at [49, 147] on link "arrow_drop_down Applications" at bounding box center [61, 147] width 123 height 25
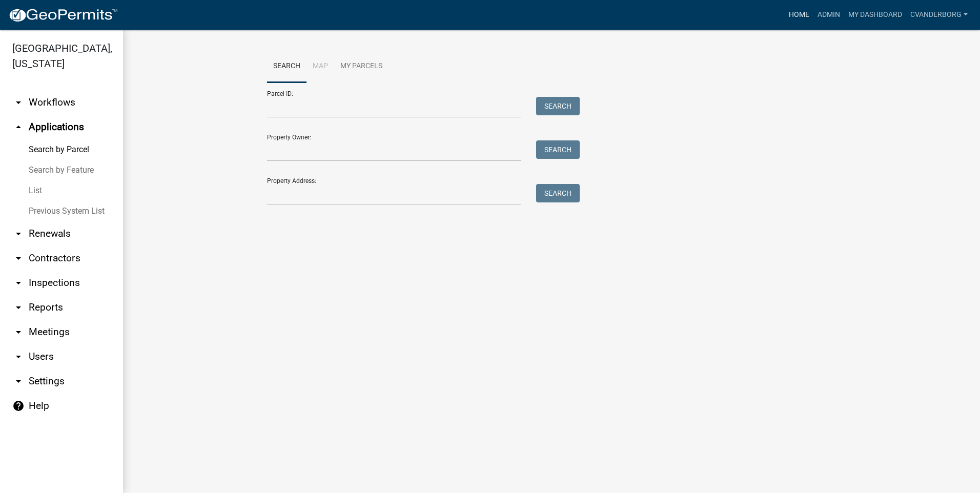
click at [797, 14] on link "Home" at bounding box center [799, 14] width 29 height 19
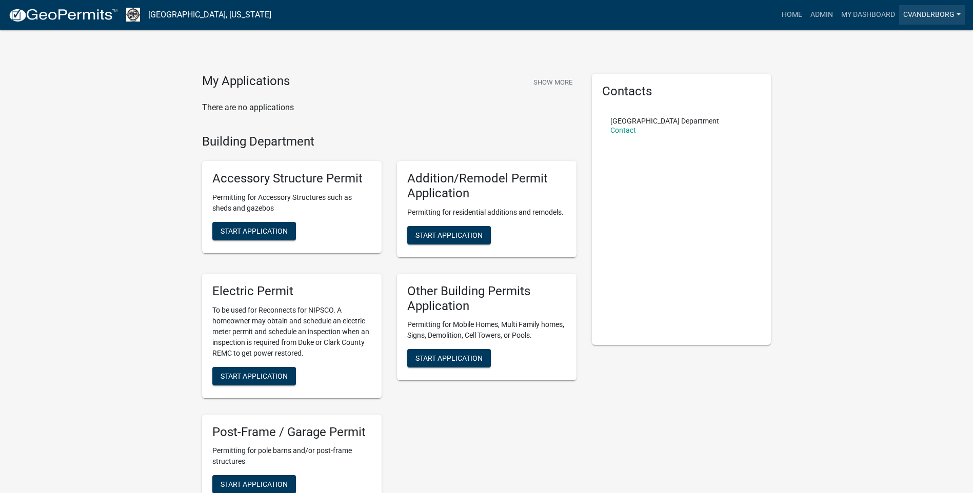
click at [918, 13] on link "cvanderborg" at bounding box center [932, 14] width 66 height 19
click at [865, 15] on link "My Dashboard" at bounding box center [868, 14] width 62 height 19
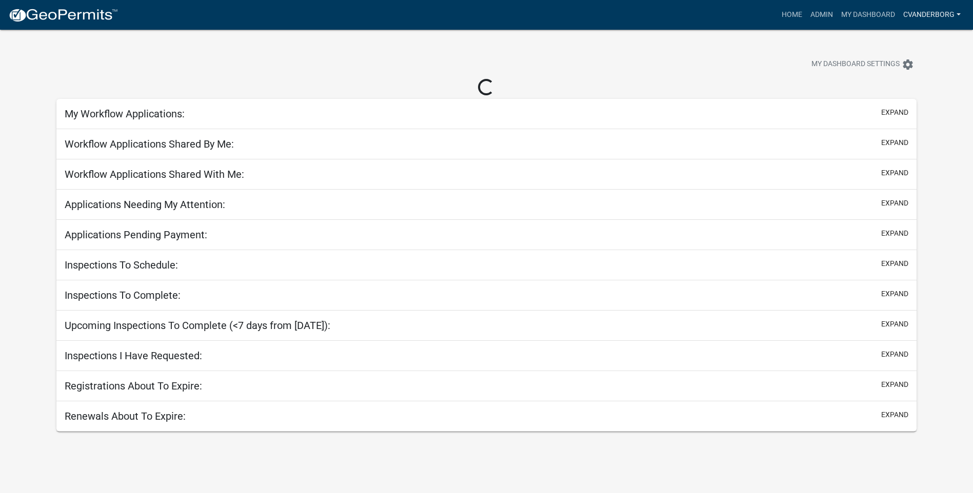
click at [926, 15] on link "cvanderborg" at bounding box center [932, 14] width 66 height 19
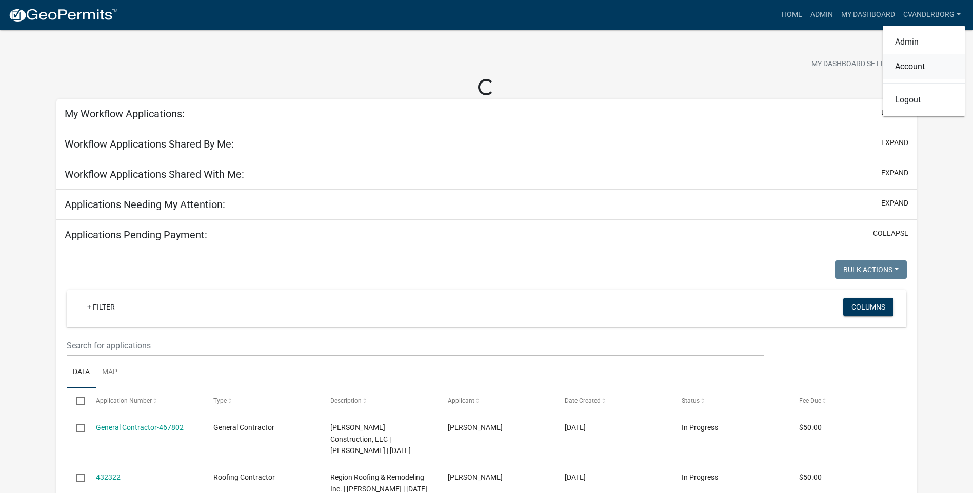
click at [902, 64] on link "Account" at bounding box center [923, 66] width 82 height 25
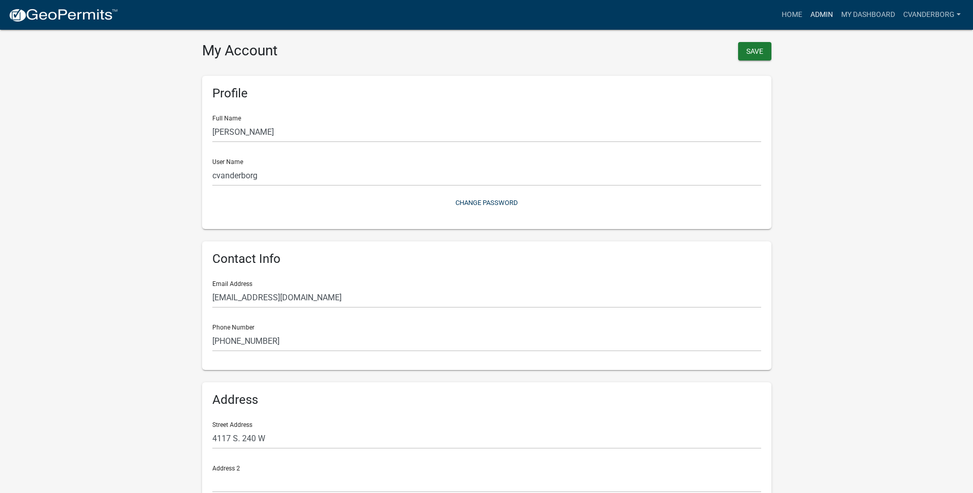
click at [824, 17] on link "Admin" at bounding box center [821, 14] width 31 height 19
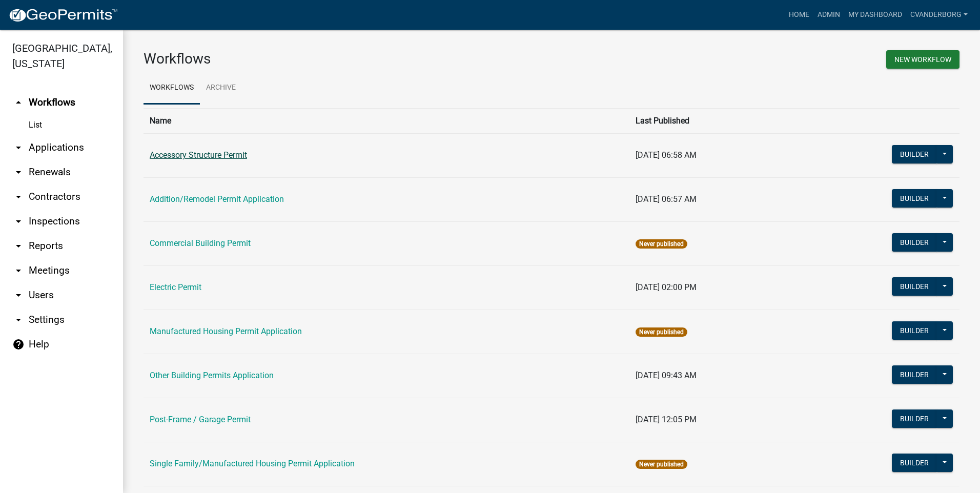
click at [205, 152] on link "Accessory Structure Permit" at bounding box center [198, 155] width 97 height 10
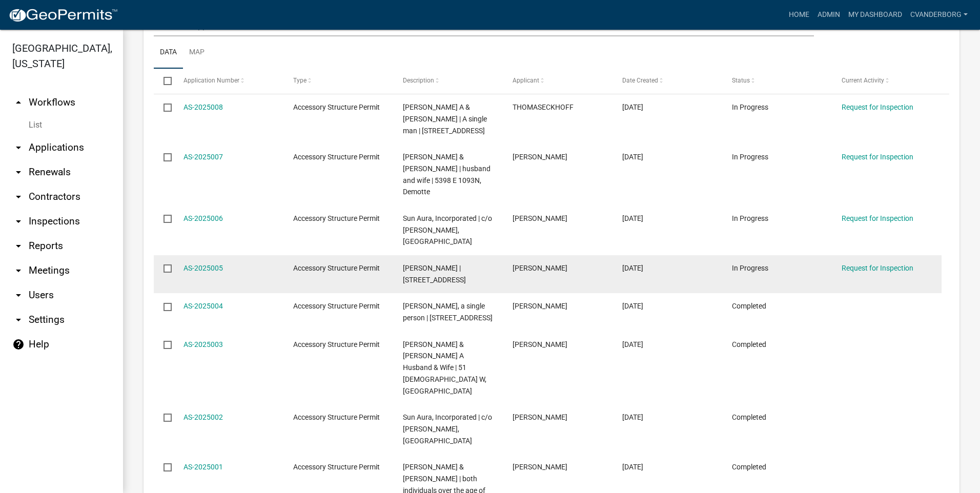
scroll to position [461, 0]
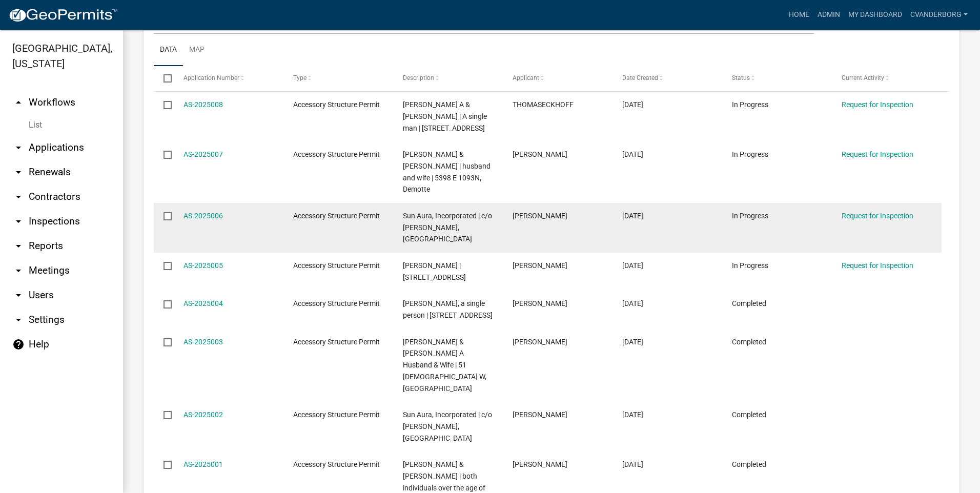
click at [547, 221] on div "[PERSON_NAME]" at bounding box center [558, 216] width 90 height 12
click at [351, 227] on datatable-body-cell "Accessory Structure Permit" at bounding box center [338, 228] width 110 height 50
click at [169, 215] on input "checkbox" at bounding box center [167, 215] width 7 height 7
checkbox input "true"
click at [486, 234] on div "Sun Aura, Incorporated | c/o [PERSON_NAME], [GEOGRAPHIC_DATA]" at bounding box center [448, 227] width 90 height 35
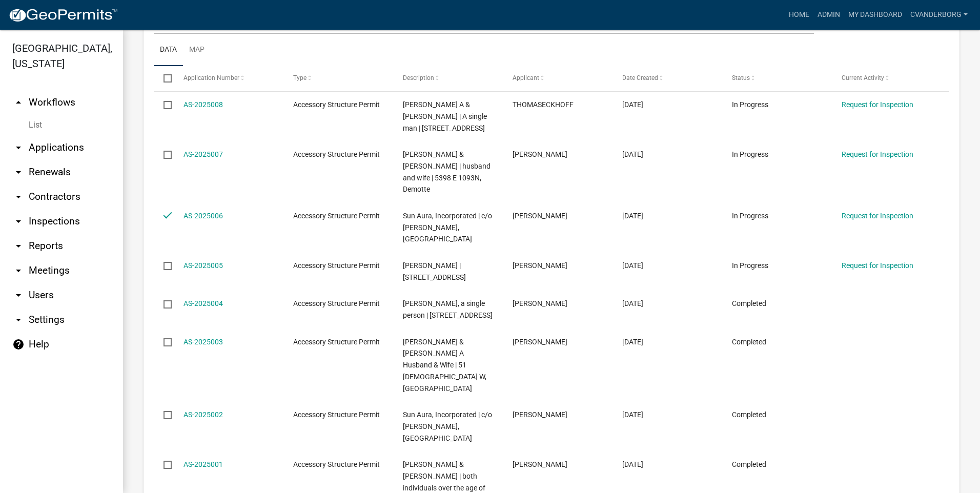
click at [75, 222] on link "arrow_drop_down Inspections" at bounding box center [61, 221] width 123 height 25
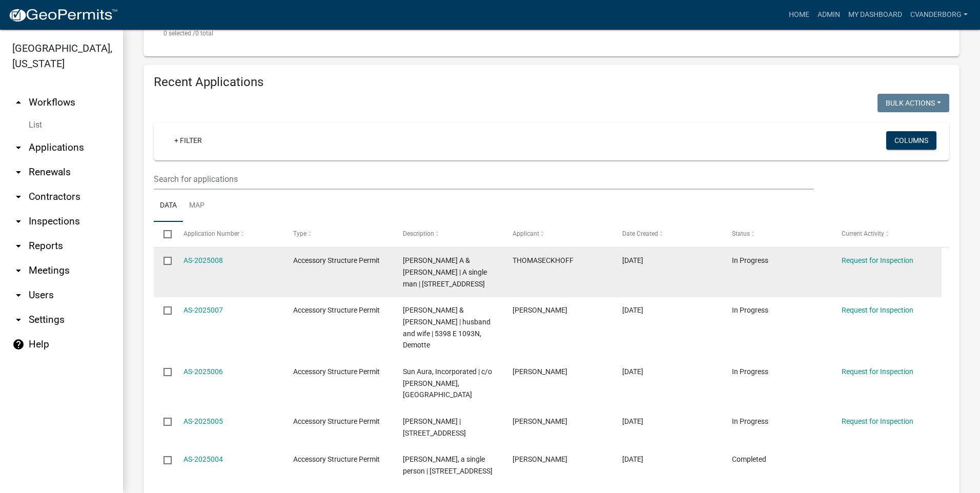
scroll to position [308, 0]
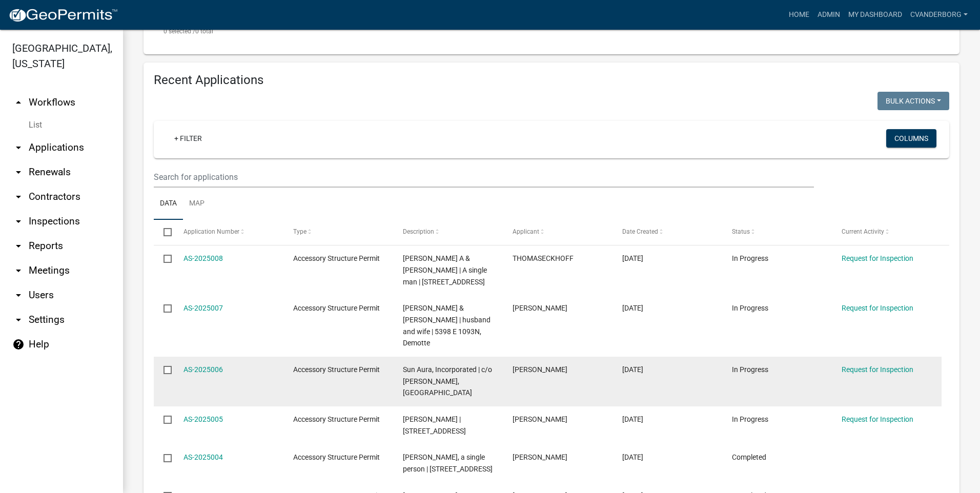
click at [428, 368] on span "Sun Aura, Incorporated | c/o [PERSON_NAME], [GEOGRAPHIC_DATA]" at bounding box center [447, 382] width 89 height 32
click at [427, 373] on span "Sun Aura, Incorporated | c/o [PERSON_NAME], [GEOGRAPHIC_DATA]" at bounding box center [447, 382] width 89 height 32
drag, startPoint x: 427, startPoint y: 373, endPoint x: 537, endPoint y: 398, distance: 113.1
click at [537, 398] on datatable-body-cell "[PERSON_NAME]" at bounding box center [558, 382] width 110 height 50
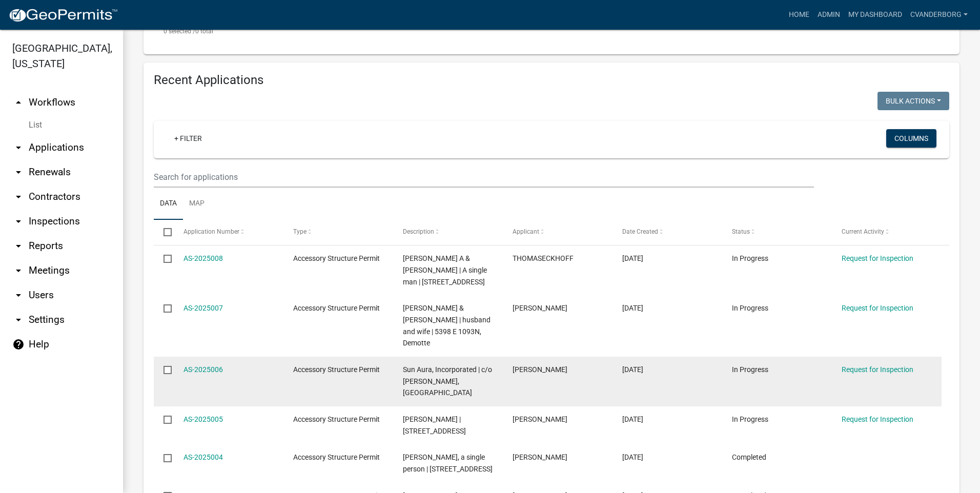
click at [784, 384] on datatable-body-cell "In Progress" at bounding box center [777, 382] width 110 height 50
click at [204, 368] on link "AS-2025006" at bounding box center [203, 370] width 39 height 8
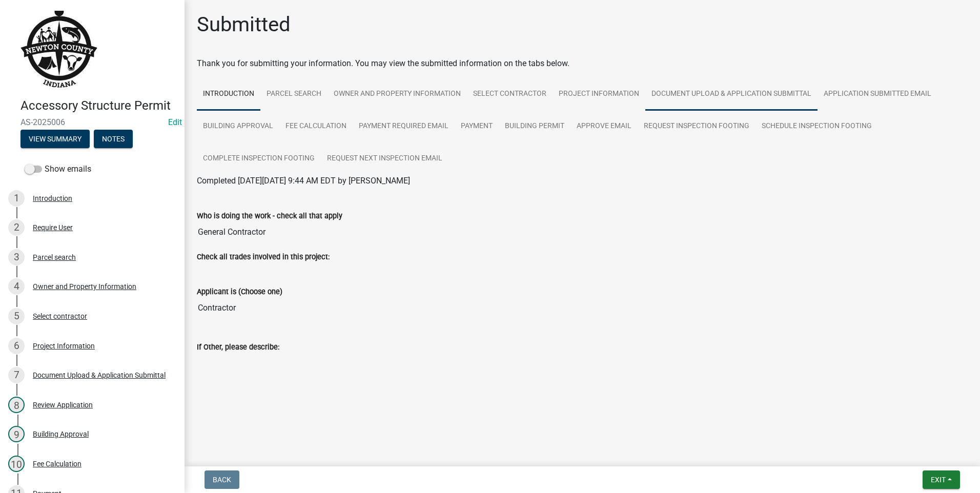
click at [678, 97] on link "Document Upload & Application Submittal" at bounding box center [732, 94] width 172 height 33
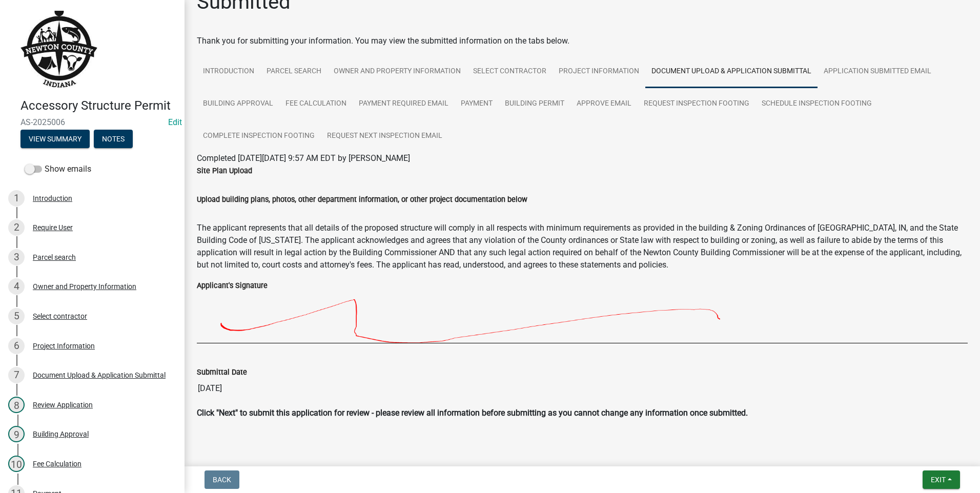
scroll to position [40, 0]
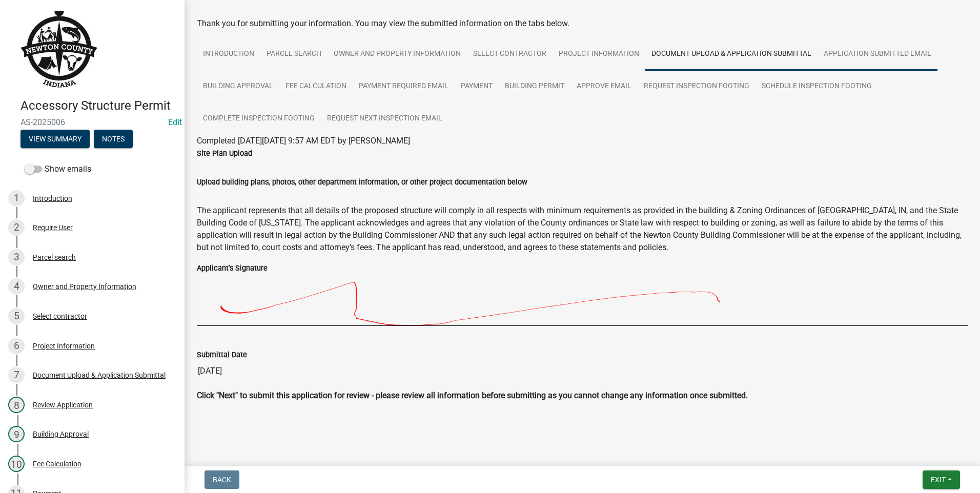
click at [853, 55] on link "Application Submitted Email" at bounding box center [878, 54] width 120 height 33
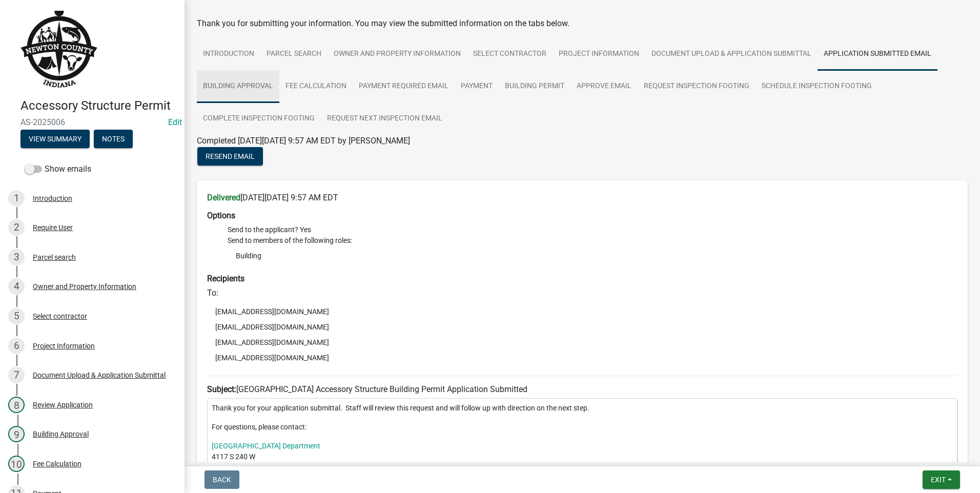
click at [242, 83] on link "Building Approval" at bounding box center [238, 86] width 83 height 33
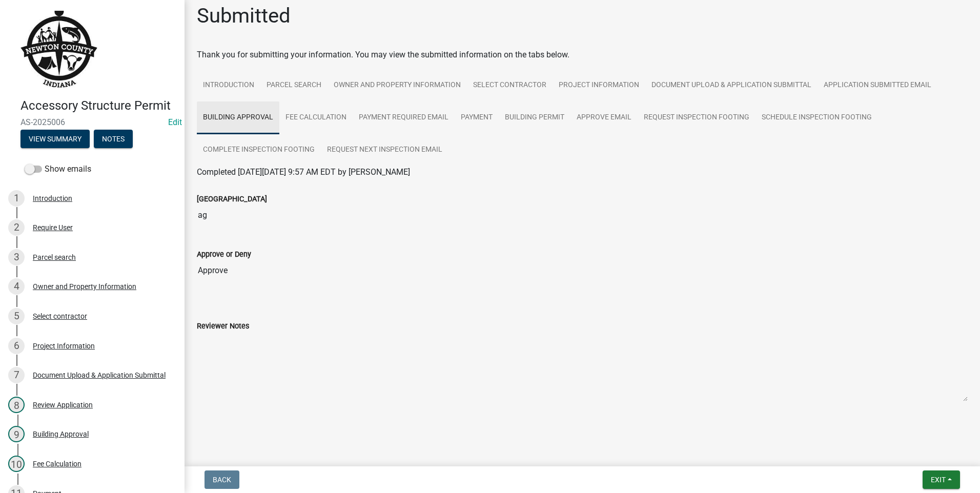
scroll to position [9, 0]
click at [667, 120] on link "Request Inspection Footing" at bounding box center [697, 118] width 118 height 33
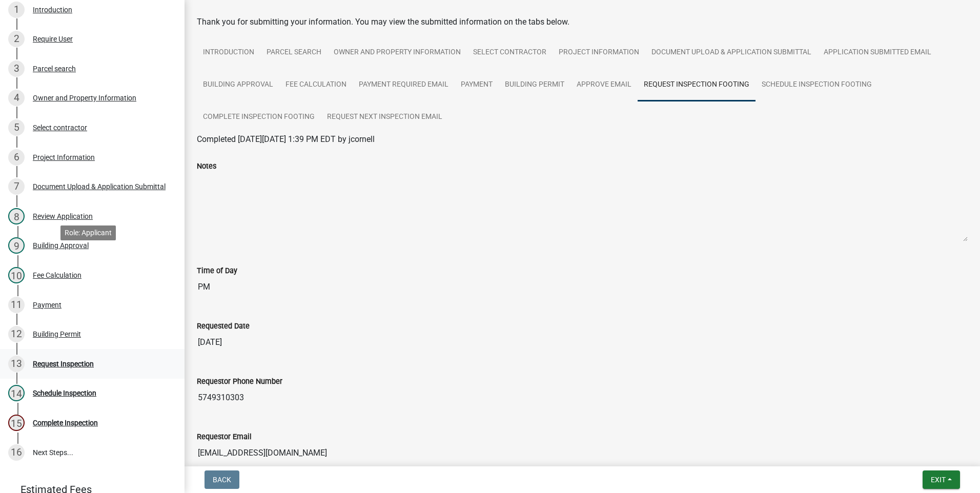
scroll to position [256, 0]
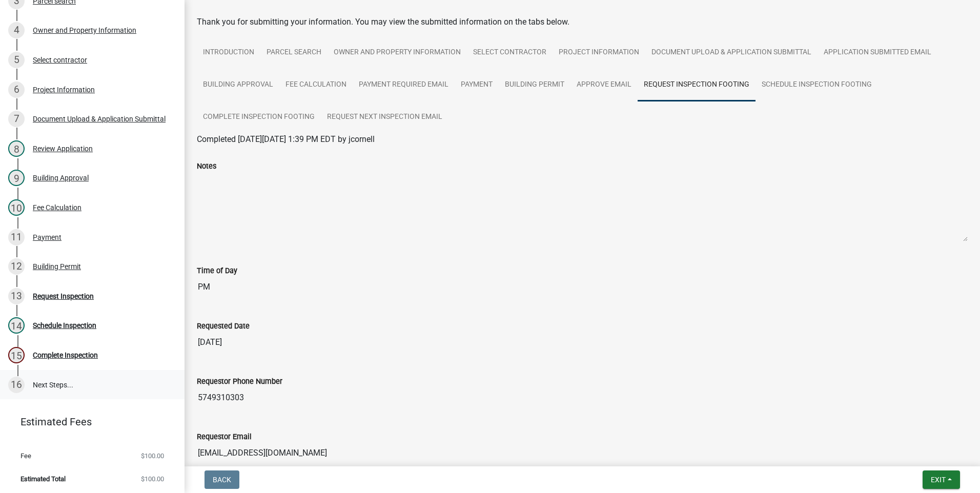
click at [39, 400] on link "16 Next Steps..." at bounding box center [92, 385] width 185 height 30
click at [71, 359] on div "Complete Inspection" at bounding box center [65, 355] width 65 height 7
click at [941, 478] on span "Exit" at bounding box center [938, 480] width 15 height 8
click at [904, 453] on button "Save & Exit" at bounding box center [919, 453] width 82 height 25
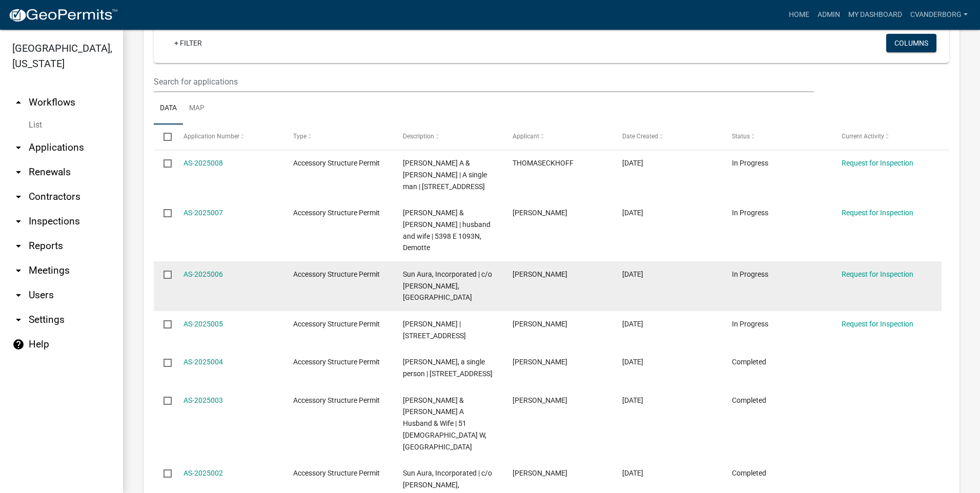
scroll to position [410, 0]
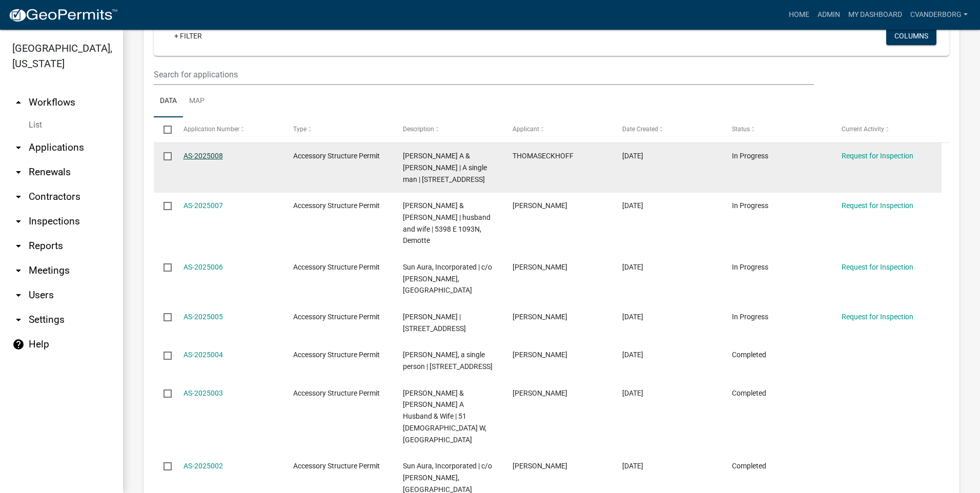
click at [203, 159] on link "AS-2025008" at bounding box center [203, 156] width 39 height 8
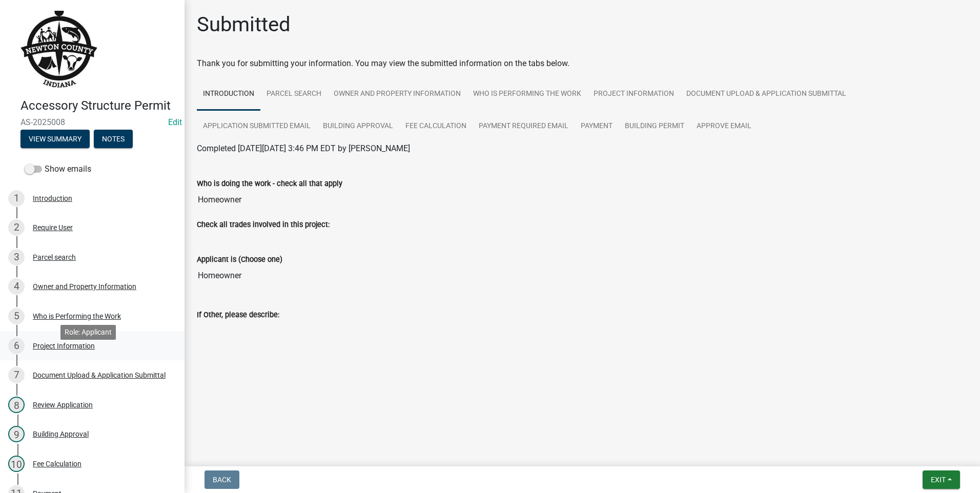
click at [72, 350] on div "Project Information" at bounding box center [64, 345] width 62 height 7
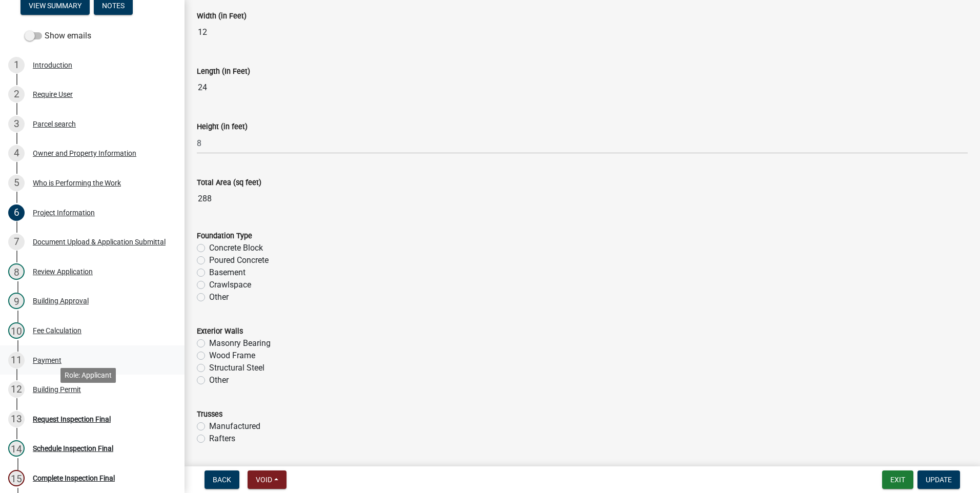
scroll to position [154, 0]
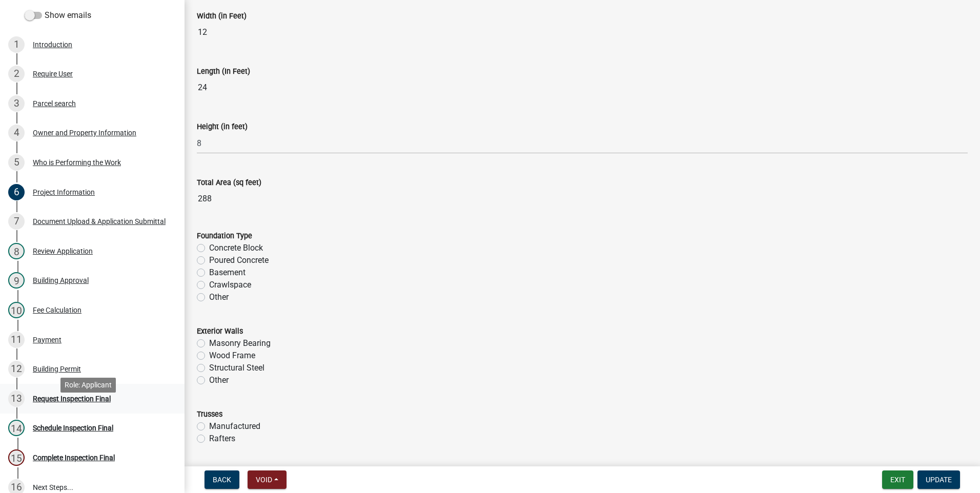
click at [80, 402] on div "Request Inspection Final" at bounding box center [72, 398] width 78 height 7
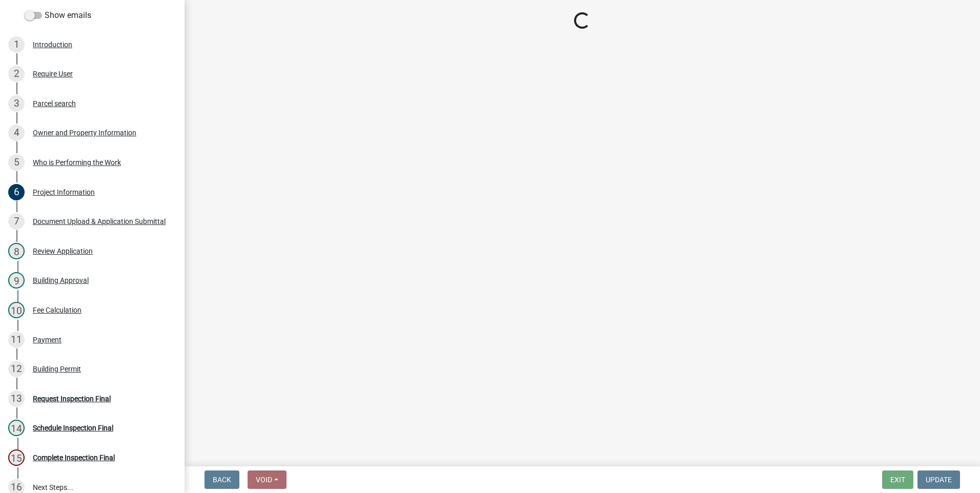
select select "8aacb760-3938-4776-aad4-75b78dc682eb"
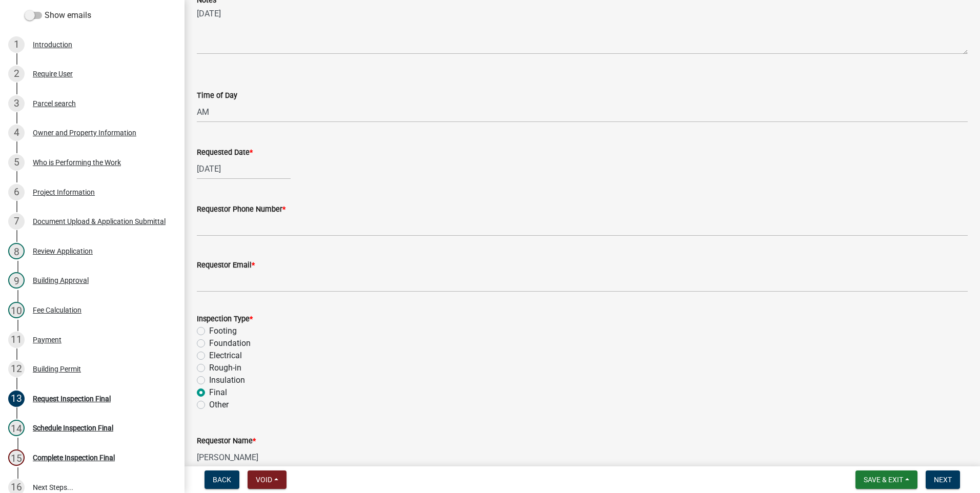
scroll to position [103, 0]
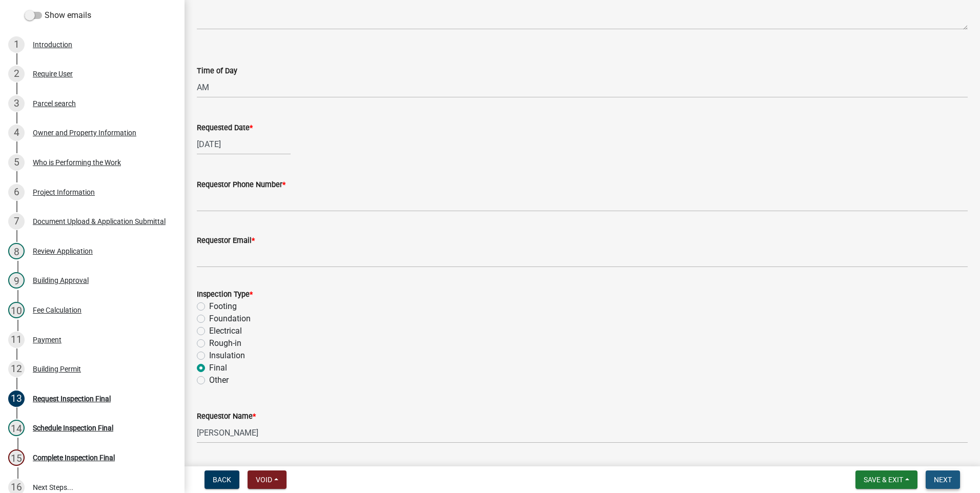
click at [942, 484] on span "Next" at bounding box center [943, 480] width 18 height 8
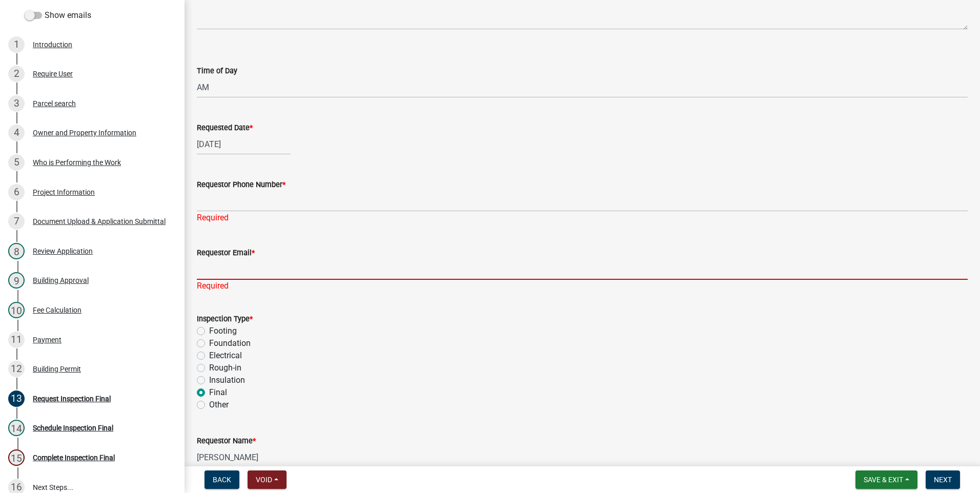
click at [232, 270] on input "Requestor Email *" at bounding box center [582, 269] width 771 height 21
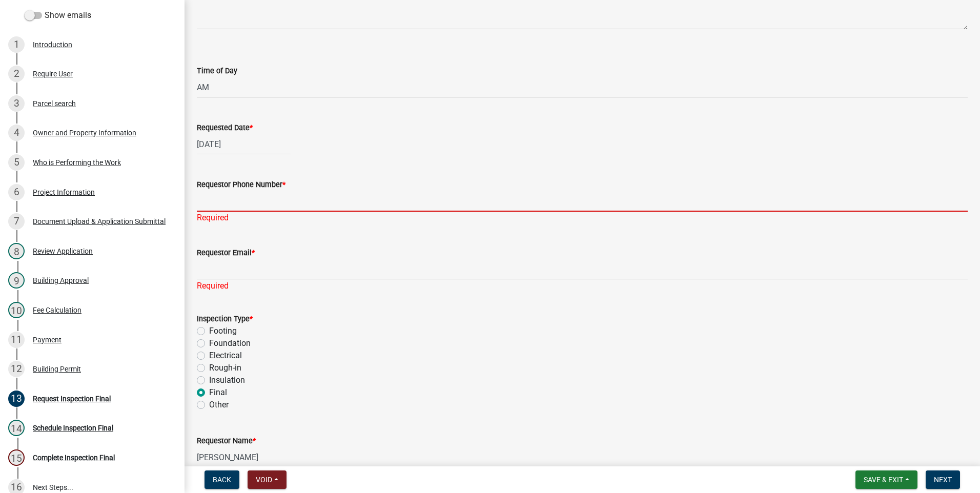
click at [254, 202] on input "Requestor Phone Number *" at bounding box center [582, 201] width 771 height 21
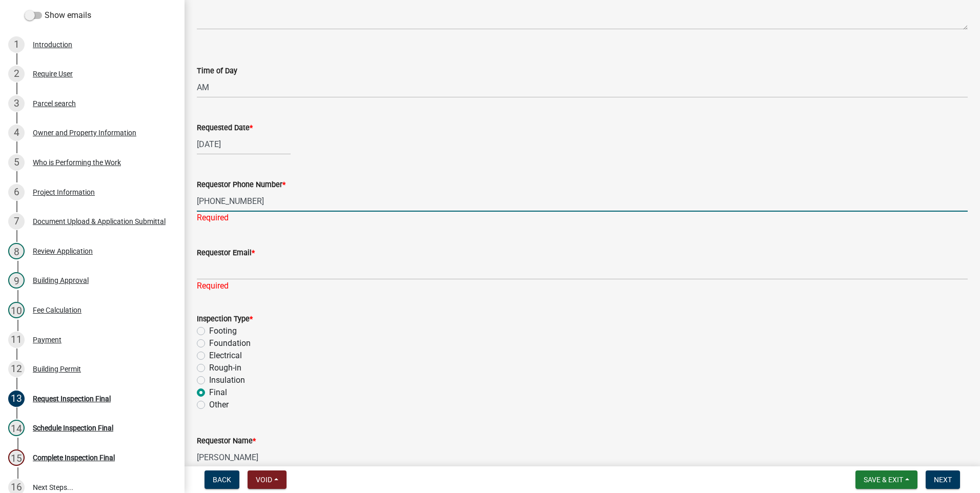
type input "[PHONE_NUMBER]"
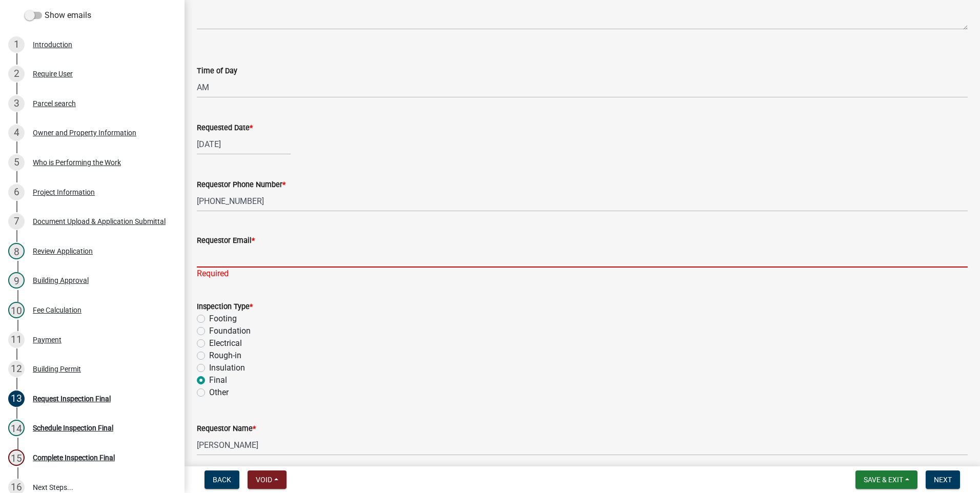
click at [217, 258] on input "Requestor Email *" at bounding box center [582, 257] width 771 height 21
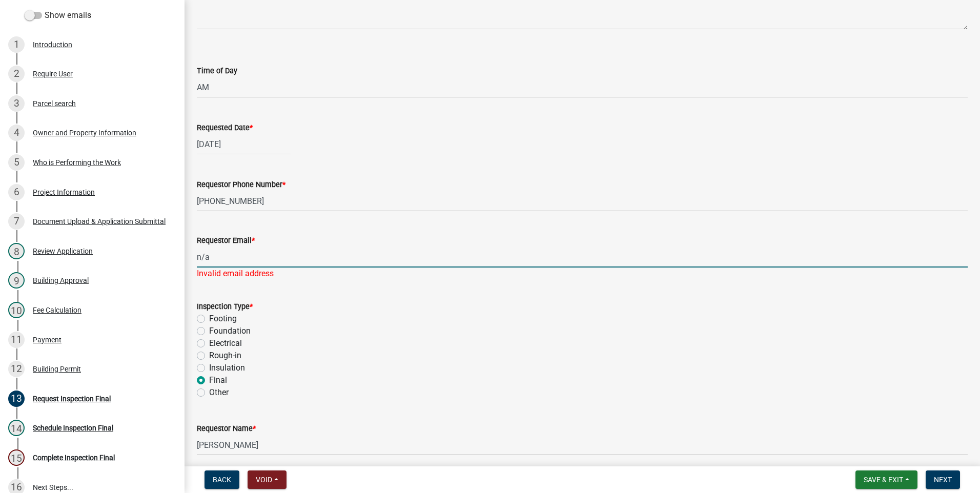
click at [219, 256] on input "n/a" at bounding box center [582, 257] width 771 height 21
type input "n"
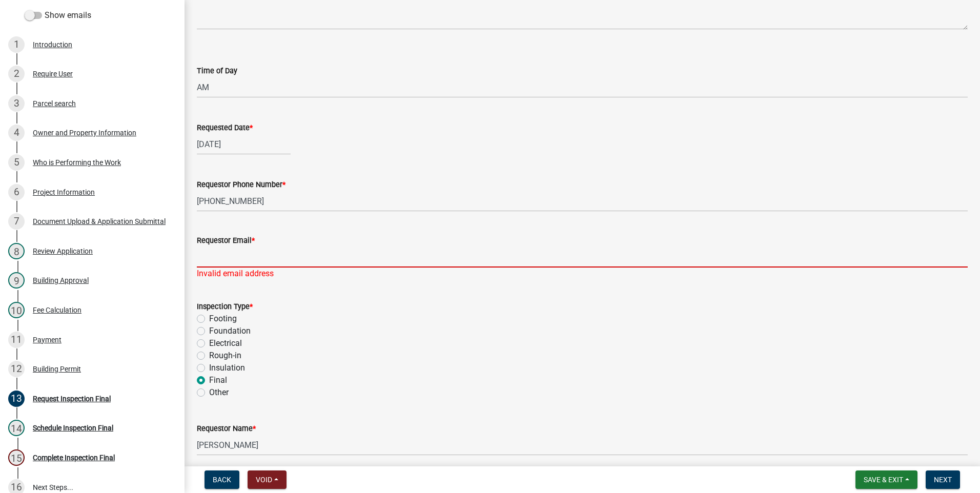
click at [244, 255] on input "Requestor Email *" at bounding box center [582, 257] width 771 height 21
type input "[EMAIL_ADDRESS][DOMAIN_NAME]"
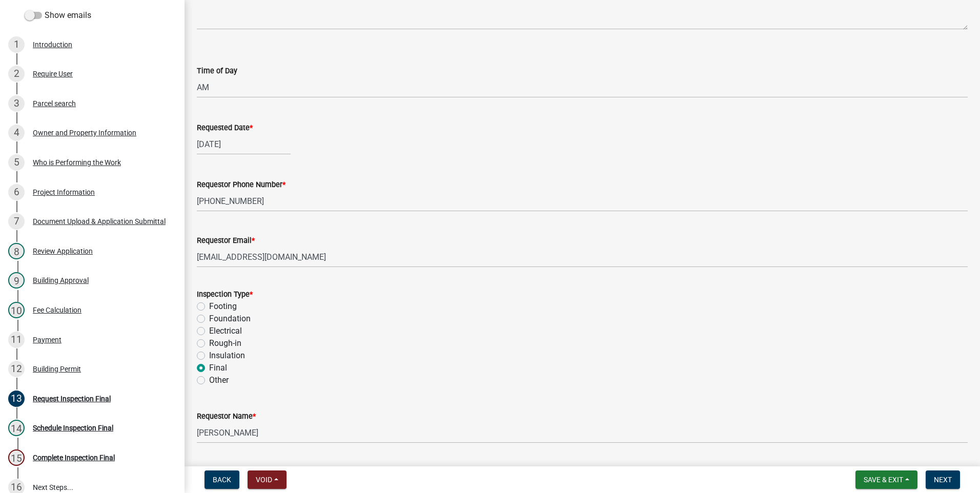
click at [327, 326] on div "Inspection Type * Footing Foundation Electrical Rough-in Insulation Final Other" at bounding box center [582, 337] width 771 height 98
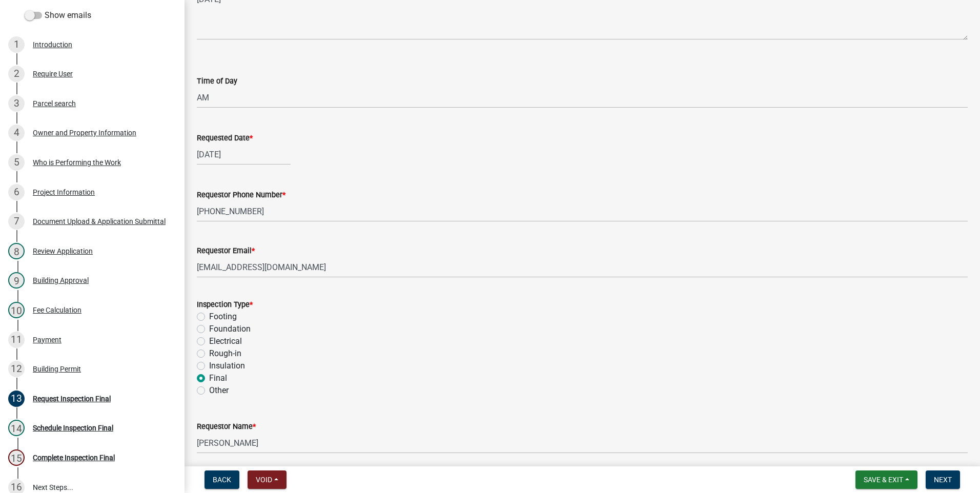
scroll to position [80, 0]
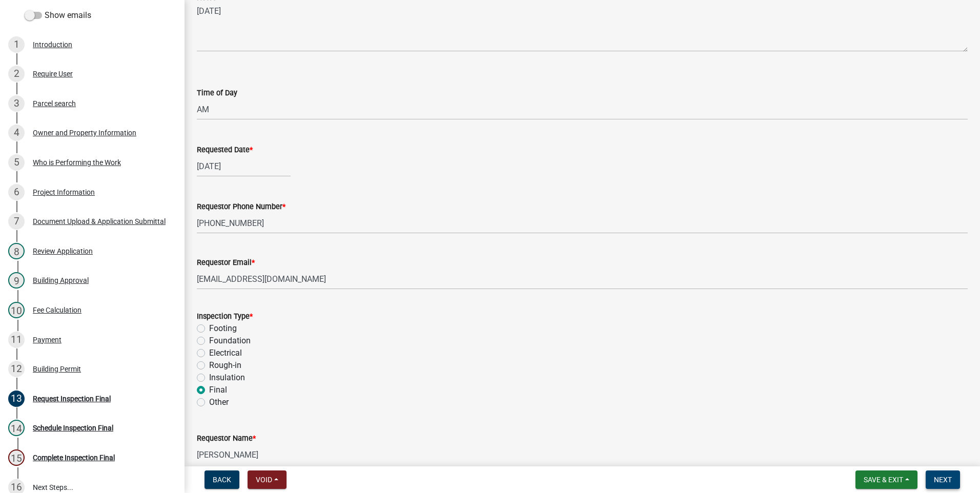
click at [943, 476] on span "Next" at bounding box center [943, 480] width 18 height 8
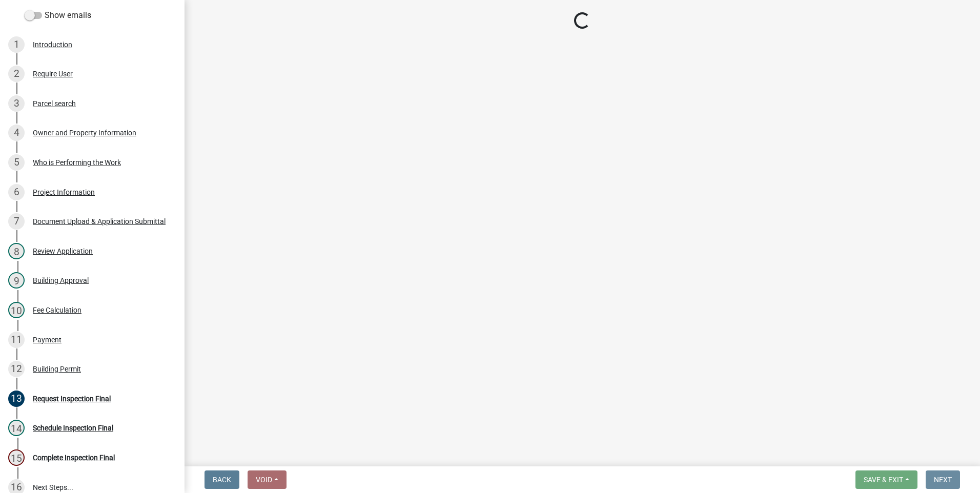
scroll to position [0, 0]
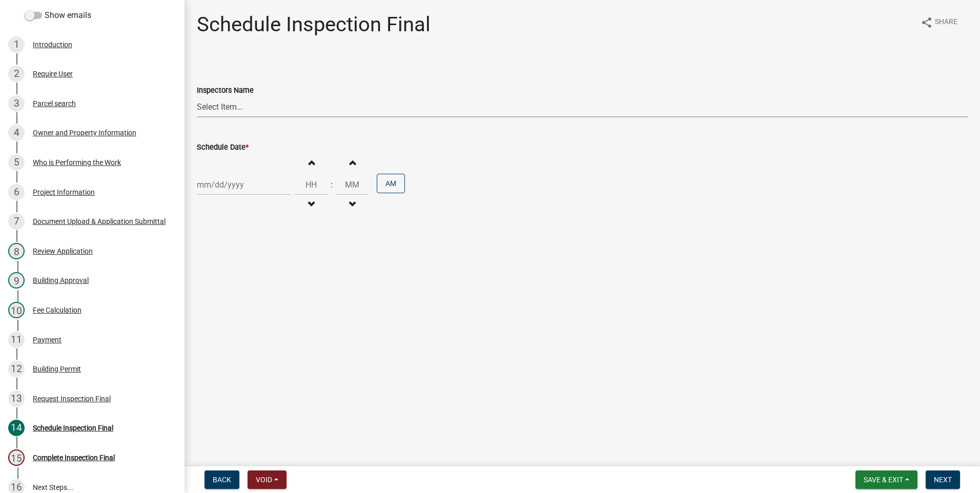
click at [258, 104] on select "Select Item... jcornell ([PERSON_NAME]) cvanderborg ([PERSON_NAME])" at bounding box center [582, 106] width 771 height 21
select select "ebad0f8c-2052-440e-afac-a9d7888f8e9c"
click at [197, 96] on select "Select Item... jcornell ([PERSON_NAME]) cvanderborg ([PERSON_NAME])" at bounding box center [582, 106] width 771 height 21
click at [232, 183] on div at bounding box center [244, 184] width 94 height 21
select select "8"
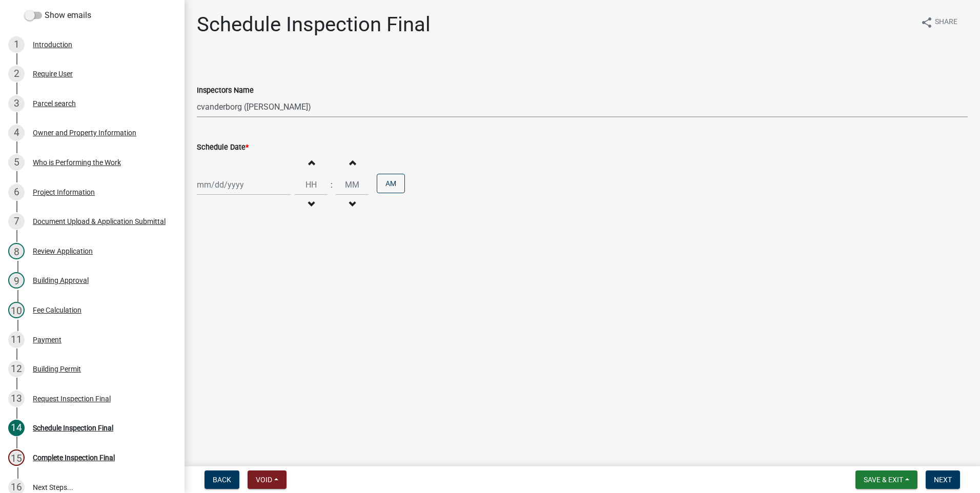
select select "2025"
click at [274, 285] on div "22" at bounding box center [273, 288] width 16 height 16
type input "[DATE]"
click at [309, 201] on span "button" at bounding box center [311, 204] width 5 height 8
type input "11"
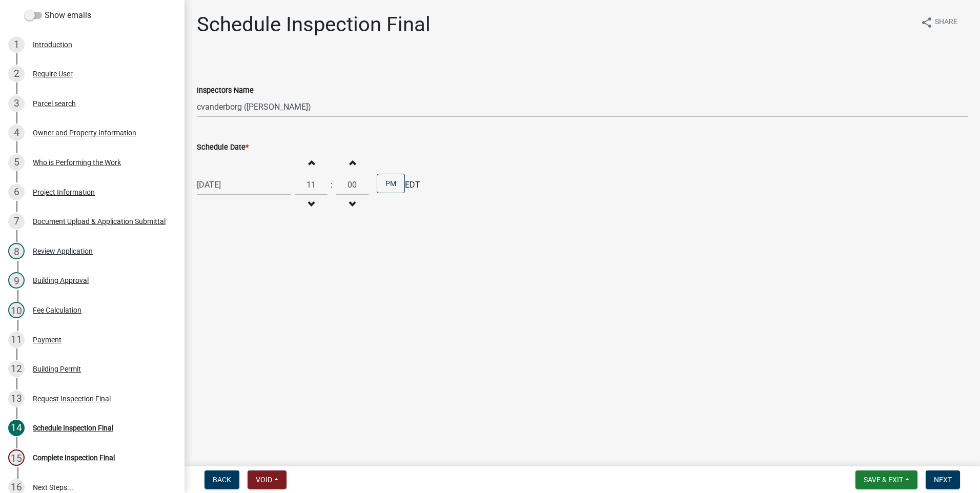
click at [350, 165] on span "button" at bounding box center [352, 162] width 5 height 8
click at [352, 186] on input "01" at bounding box center [352, 184] width 33 height 21
type input "0"
type input "30"
click at [393, 181] on button "PM" at bounding box center [391, 183] width 28 height 19
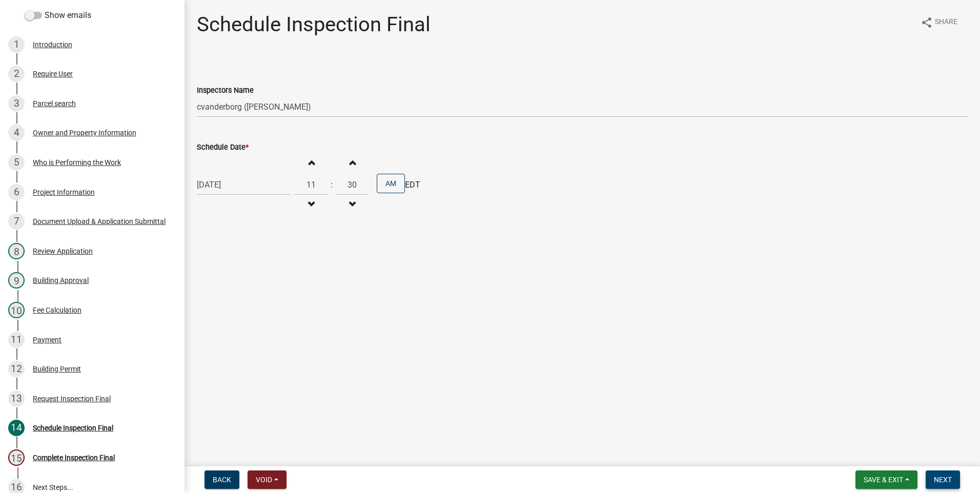
click at [946, 478] on span "Next" at bounding box center [943, 480] width 18 height 8
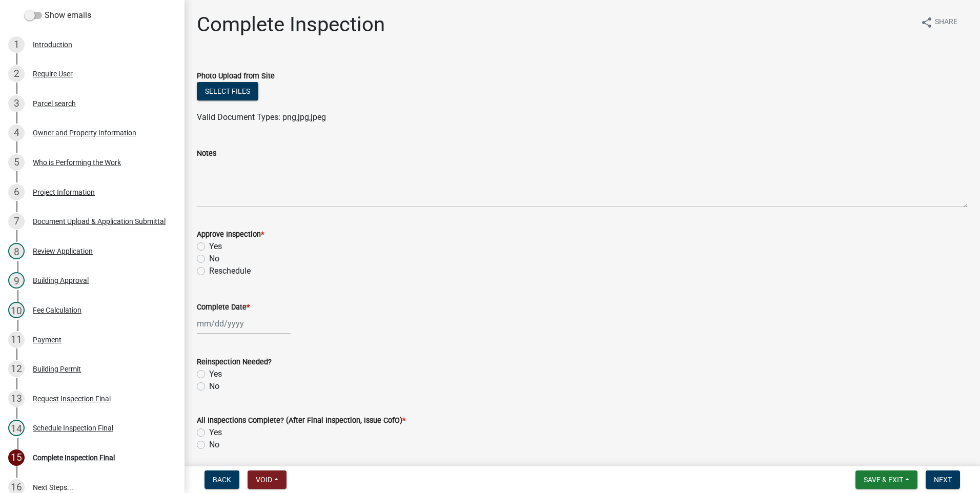
click at [209, 245] on label "Yes" at bounding box center [215, 246] width 13 height 12
click at [209, 245] on input "Yes" at bounding box center [212, 243] width 7 height 7
radio input "true"
select select "8"
select select "2025"
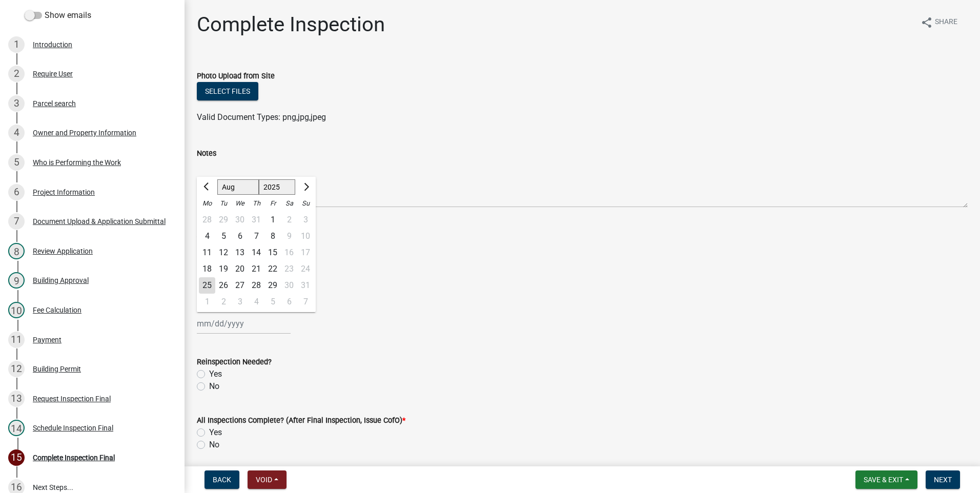
click at [237, 326] on div "[PERSON_NAME] Feb Mar Apr [PERSON_NAME][DATE] Oct Nov [DATE] 1526 1527 1528 152…" at bounding box center [244, 323] width 94 height 21
click at [275, 271] on div "22" at bounding box center [273, 269] width 16 height 16
type input "[DATE]"
click at [209, 388] on label "No" at bounding box center [214, 386] width 10 height 12
click at [209, 387] on input "No" at bounding box center [212, 383] width 7 height 7
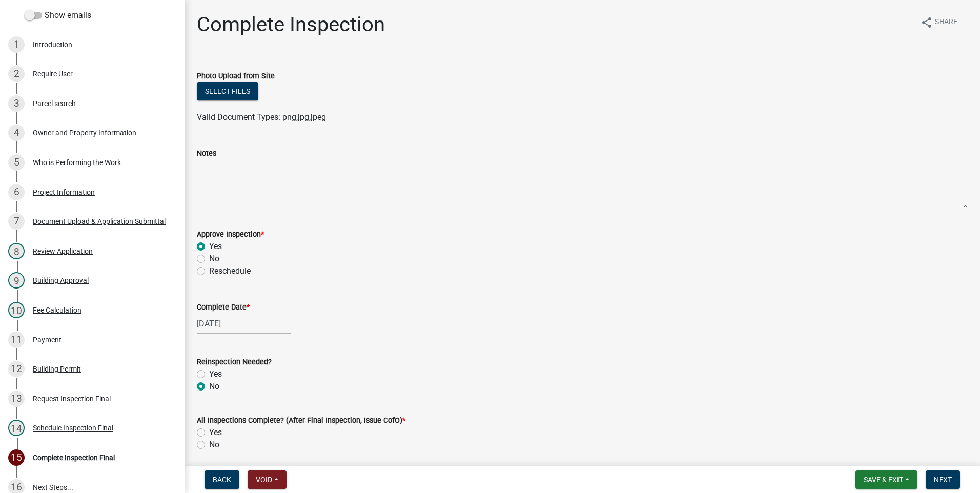
radio input "true"
click at [240, 91] on button "Select files" at bounding box center [228, 91] width 62 height 18
click at [209, 433] on label "Yes" at bounding box center [215, 433] width 13 height 12
click at [209, 433] on input "Yes" at bounding box center [212, 430] width 7 height 7
radio input "true"
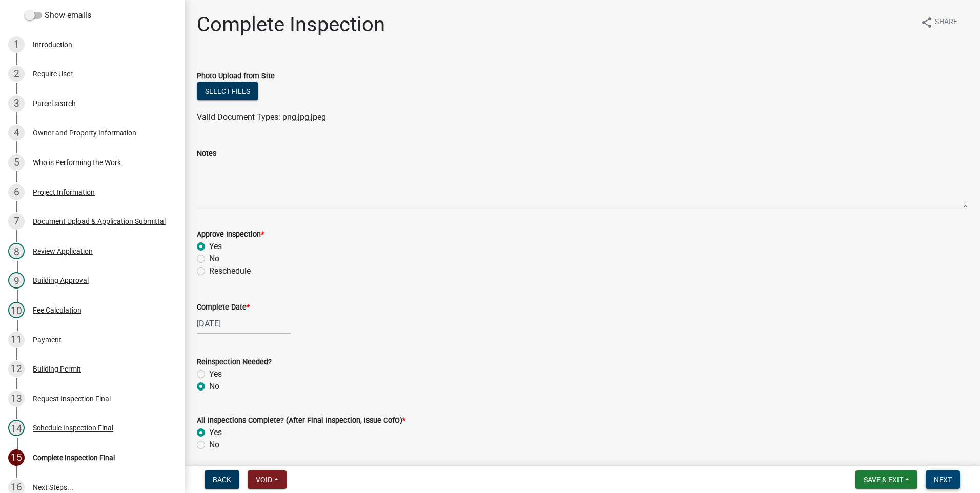
click at [937, 478] on span "Next" at bounding box center [943, 480] width 18 height 8
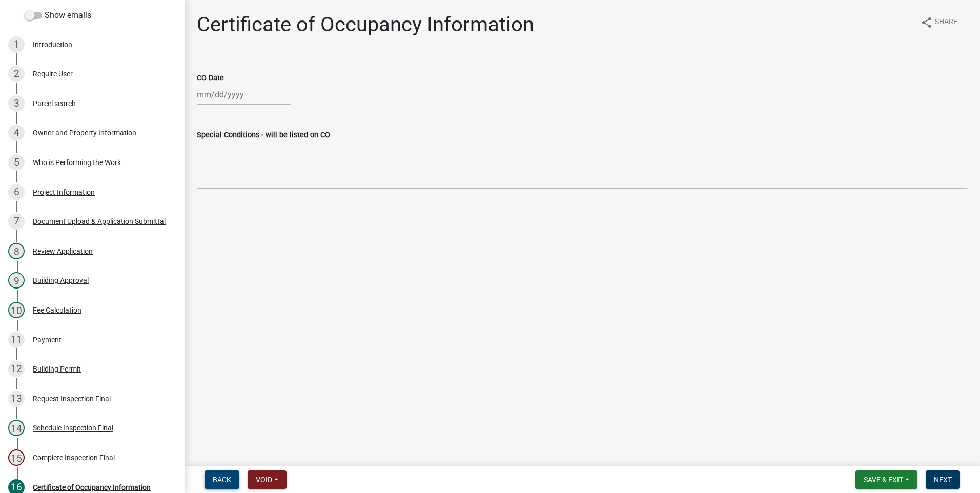
click at [221, 482] on span "Back" at bounding box center [222, 480] width 18 height 8
